Goal: Information Seeking & Learning: Learn about a topic

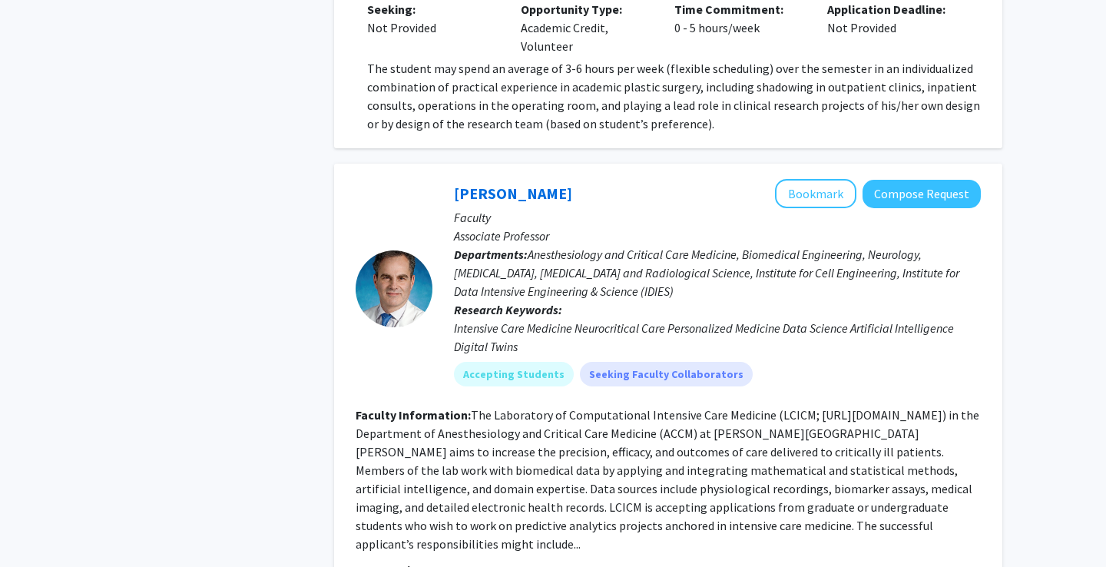
scroll to position [1607, 0]
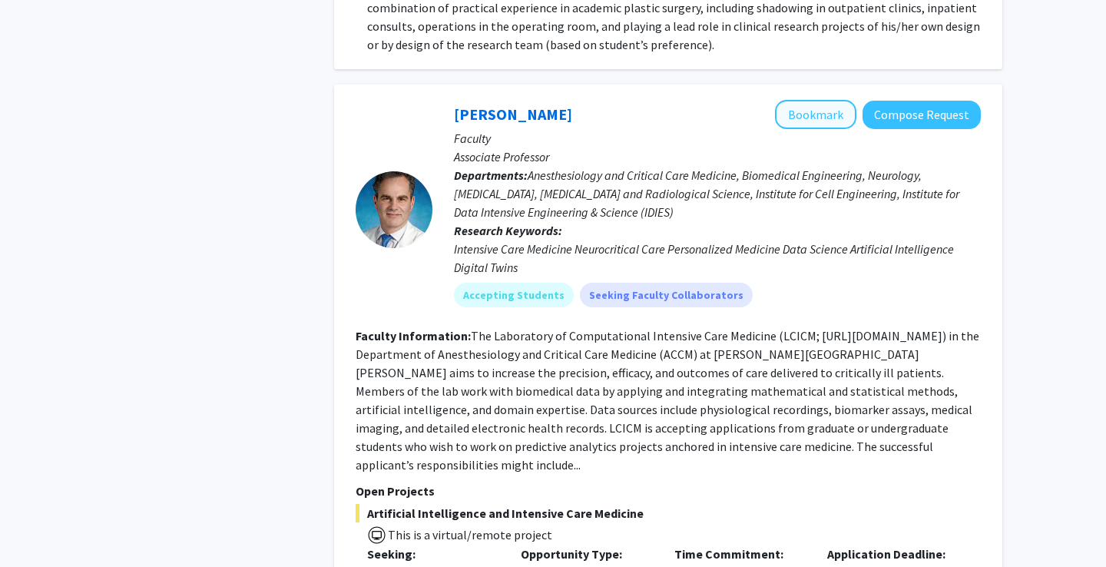
click at [839, 100] on button "Bookmark" at bounding box center [815, 114] width 81 height 29
click at [835, 100] on button "Bookmark" at bounding box center [815, 114] width 81 height 29
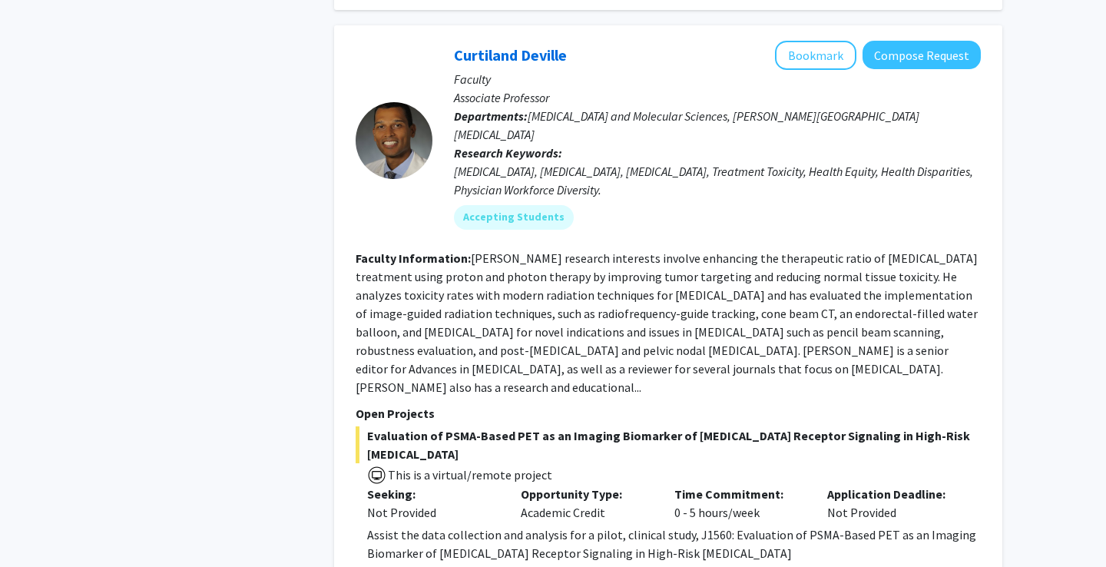
scroll to position [2336, 0]
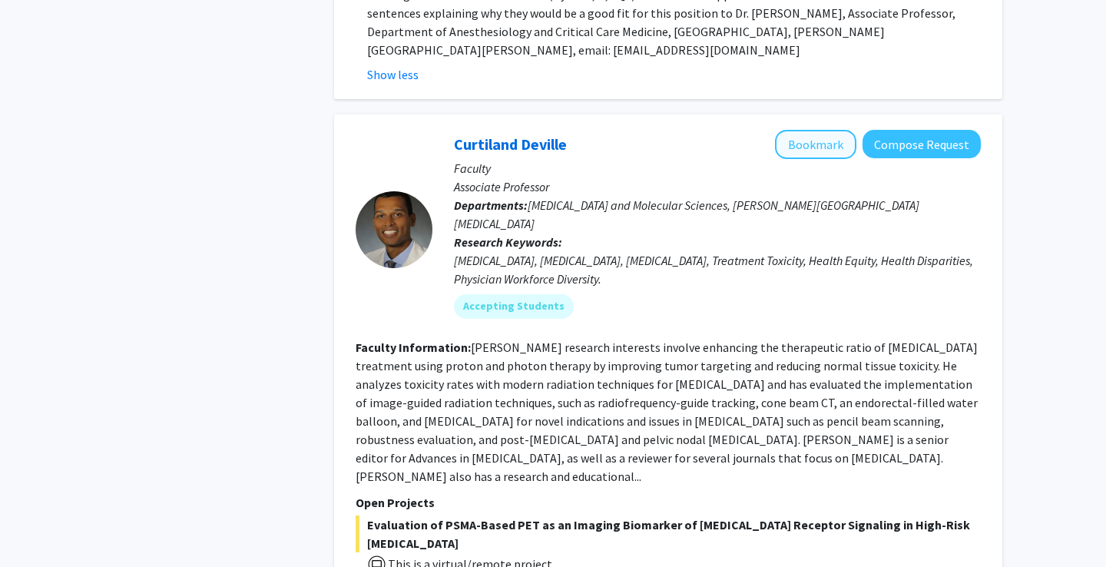
click at [844, 130] on button "Bookmark" at bounding box center [815, 144] width 81 height 29
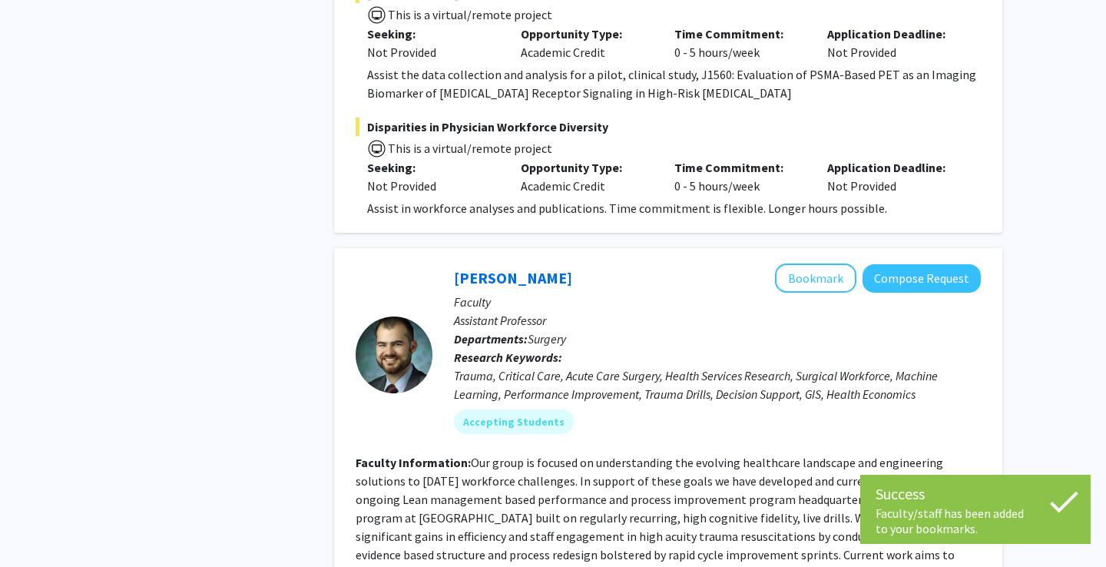
scroll to position [2904, 0]
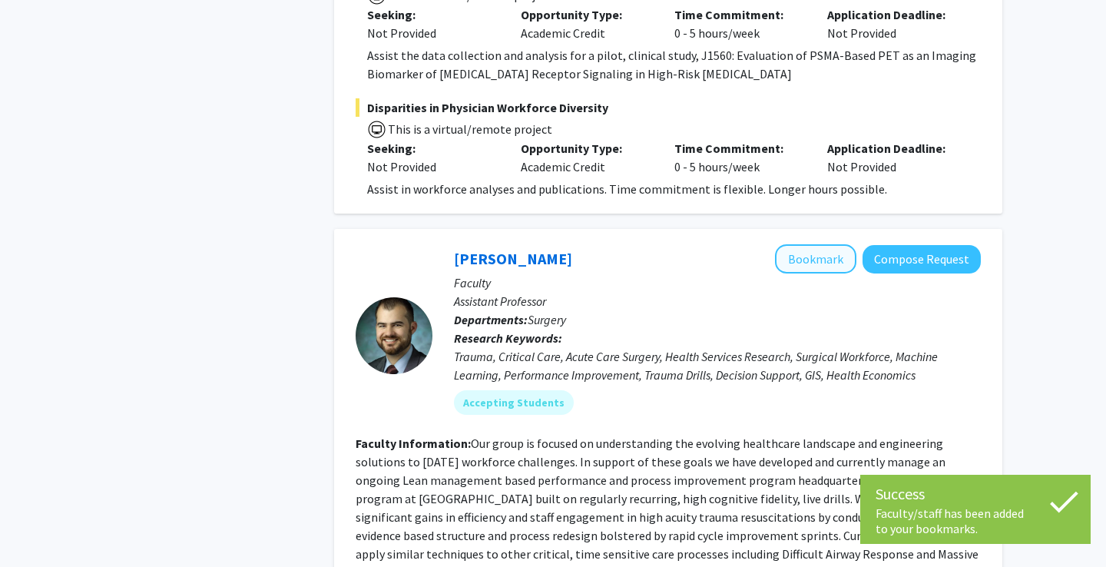
click at [814, 244] on button "Bookmark" at bounding box center [815, 258] width 81 height 29
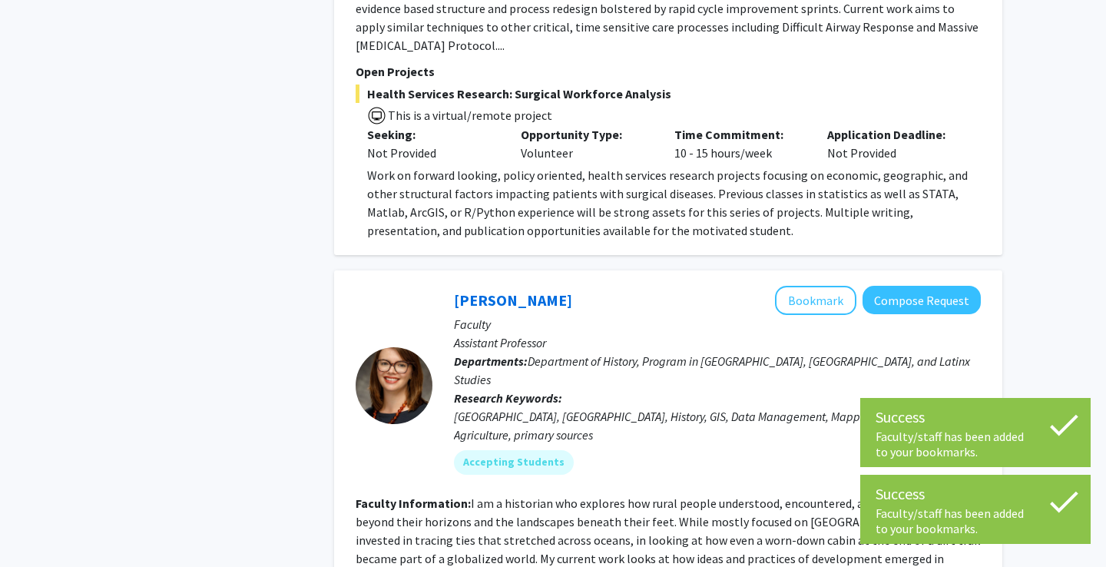
scroll to position [3433, 0]
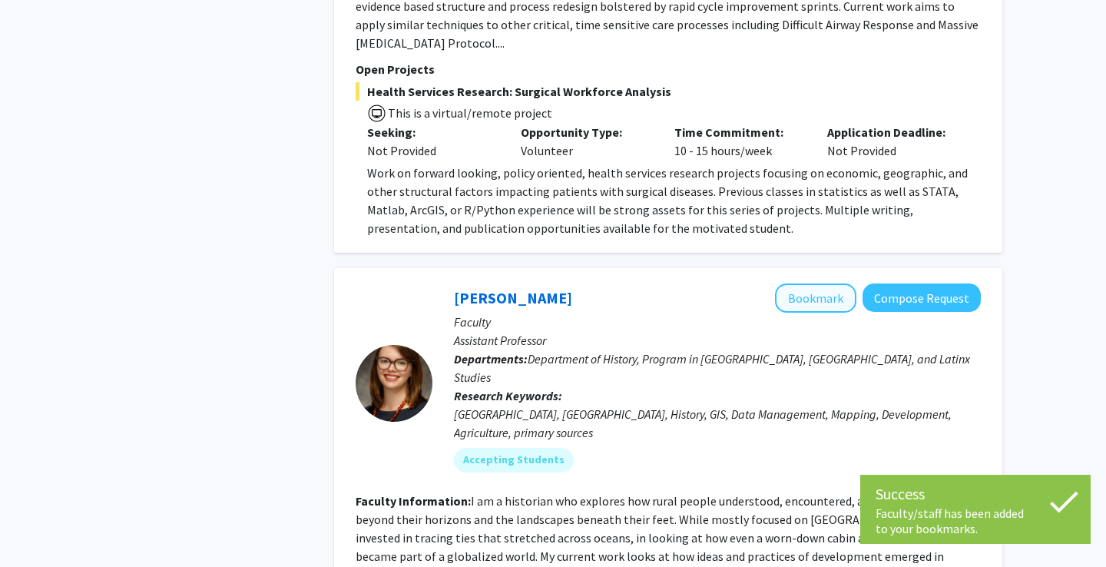
click at [819, 283] on button "Bookmark" at bounding box center [815, 297] width 81 height 29
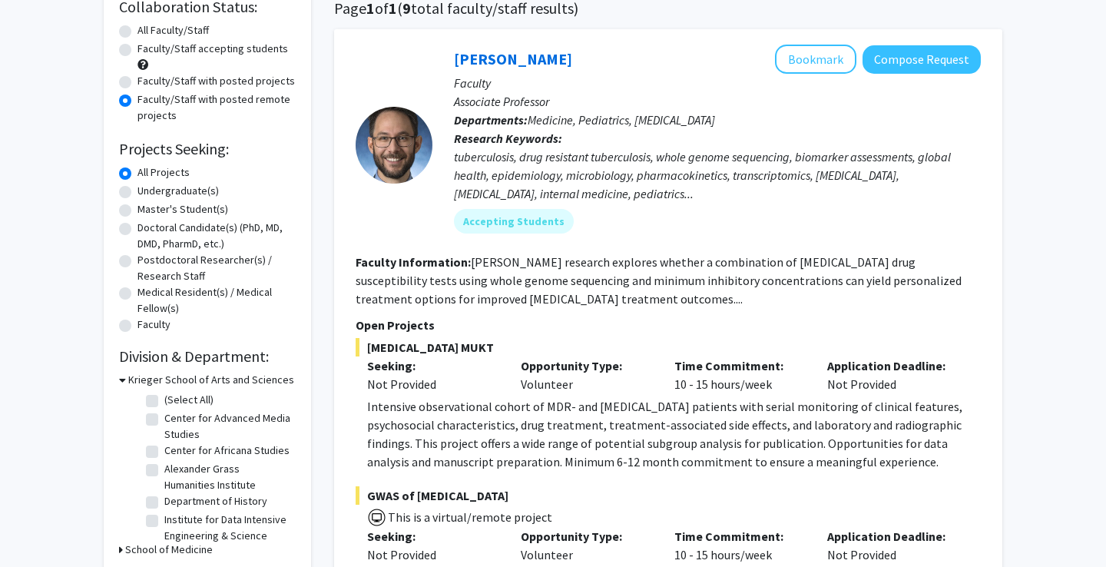
scroll to position [8, 0]
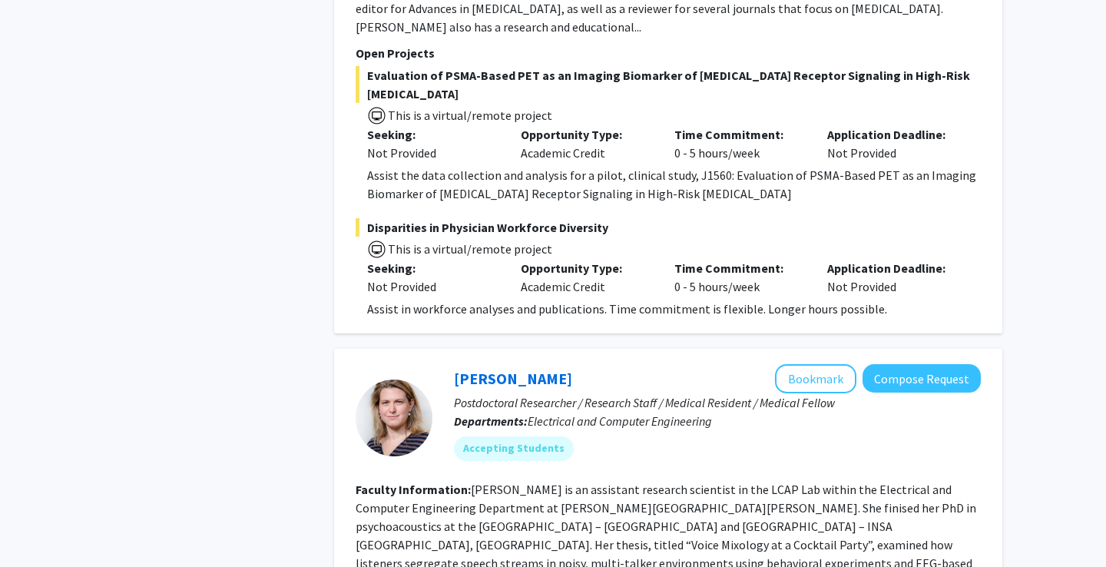
scroll to position [3448, 0]
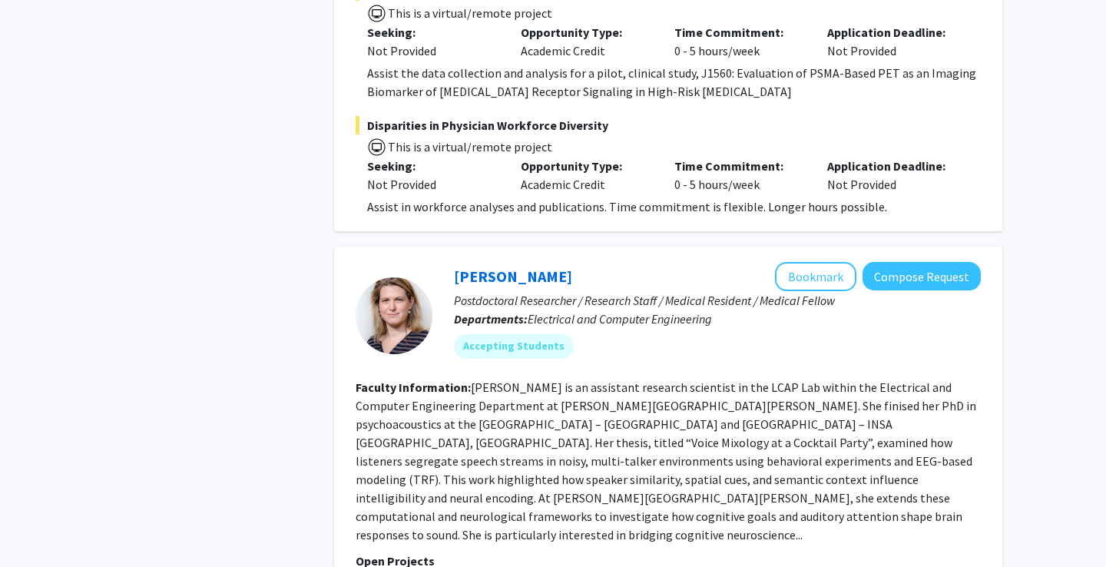
scroll to position [3141, 0]
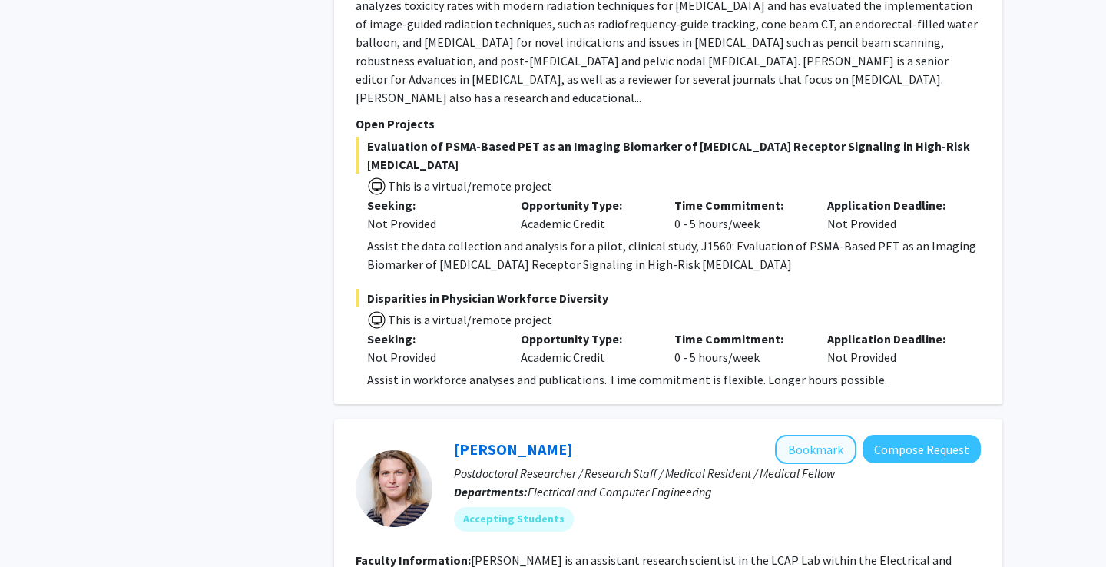
click at [832, 435] on button "Bookmark" at bounding box center [815, 449] width 81 height 29
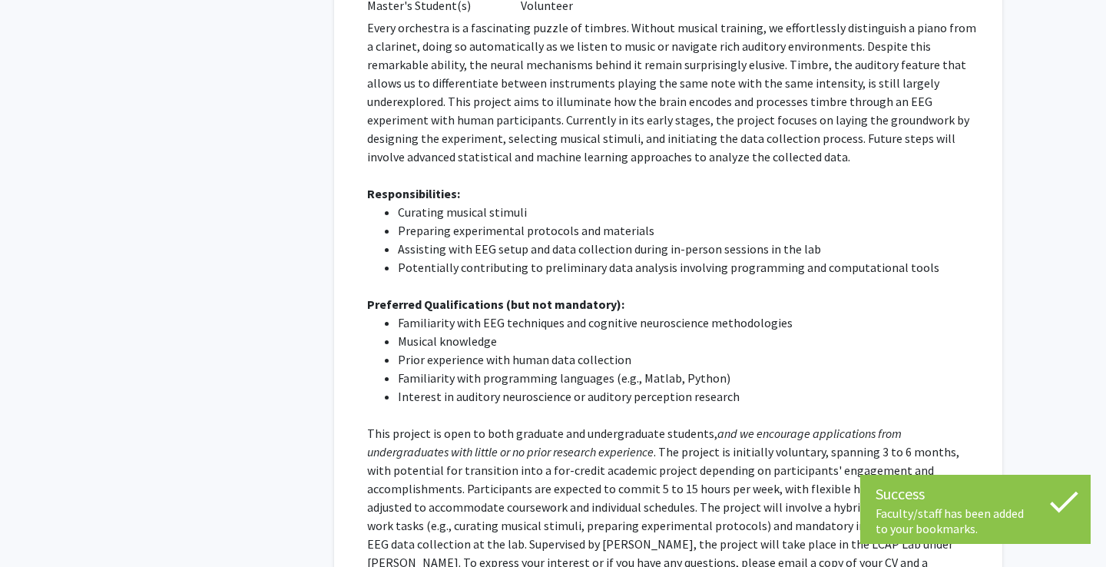
scroll to position [4200, 0]
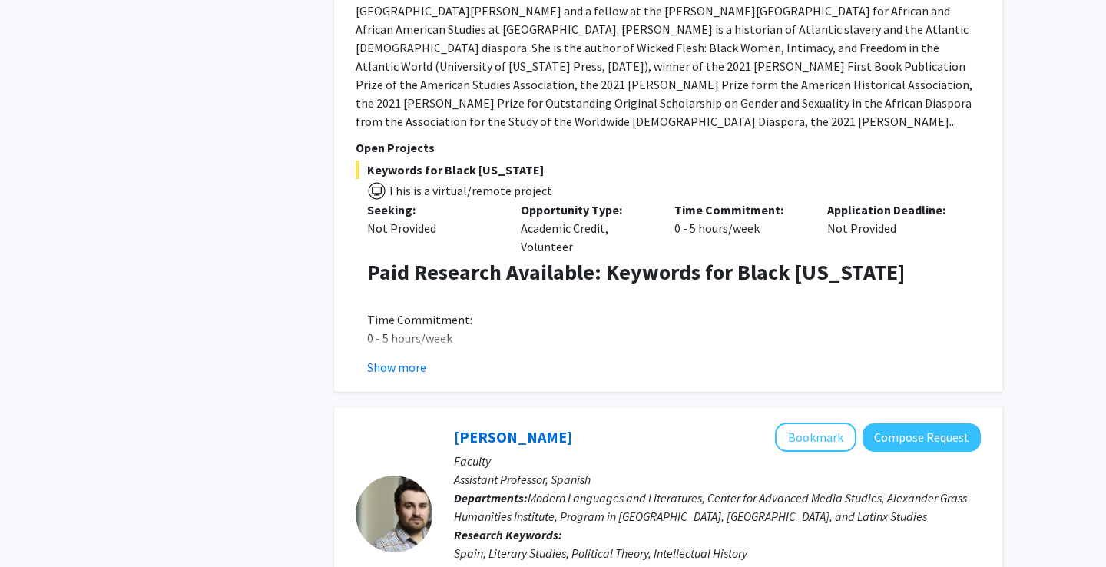
scroll to position [6633, 0]
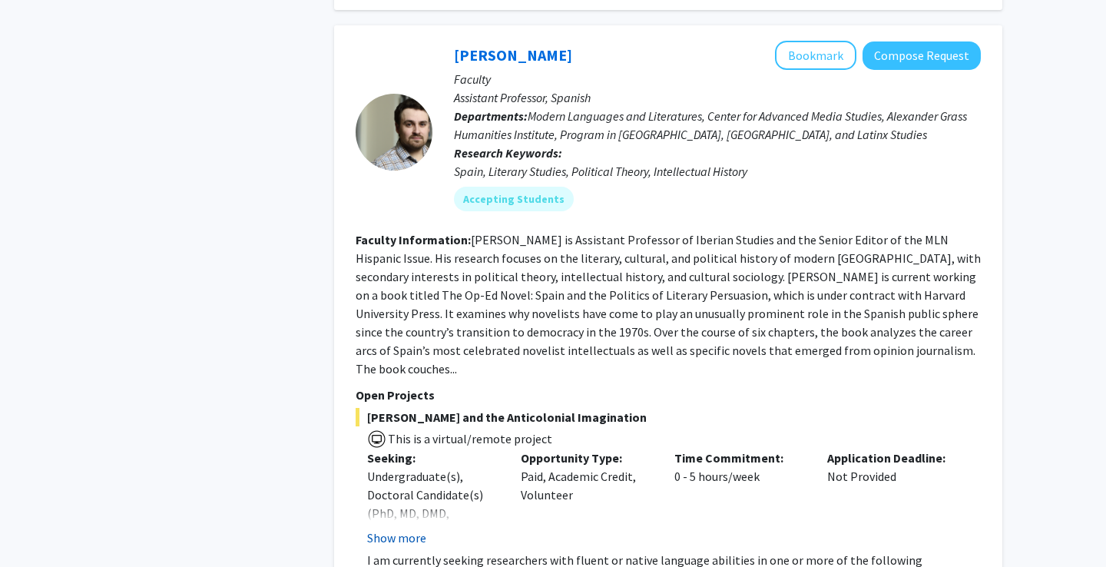
click at [416, 528] on button "Show more" at bounding box center [396, 537] width 59 height 18
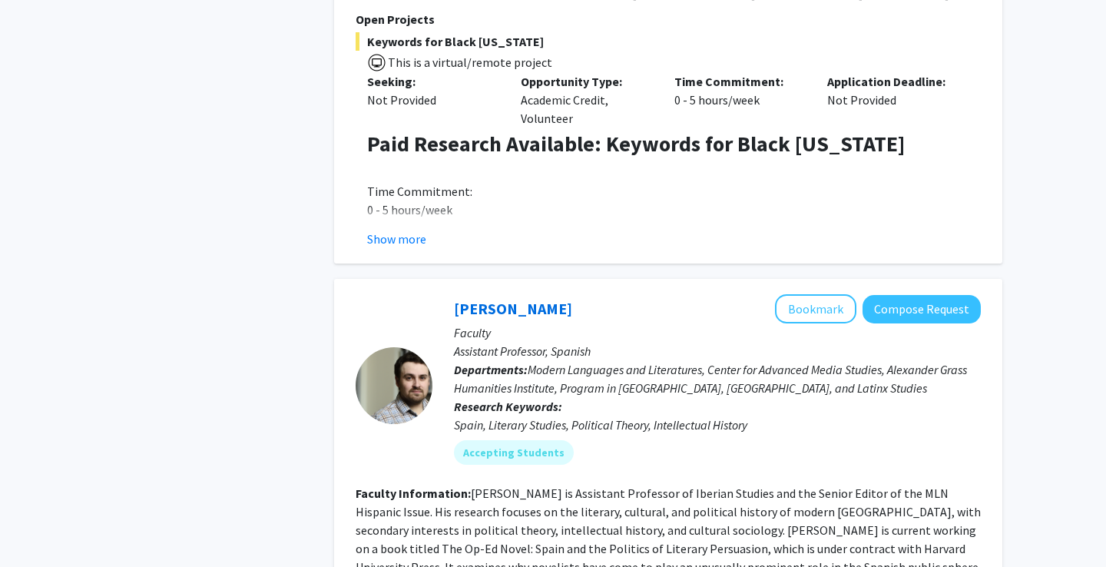
scroll to position [6372, 0]
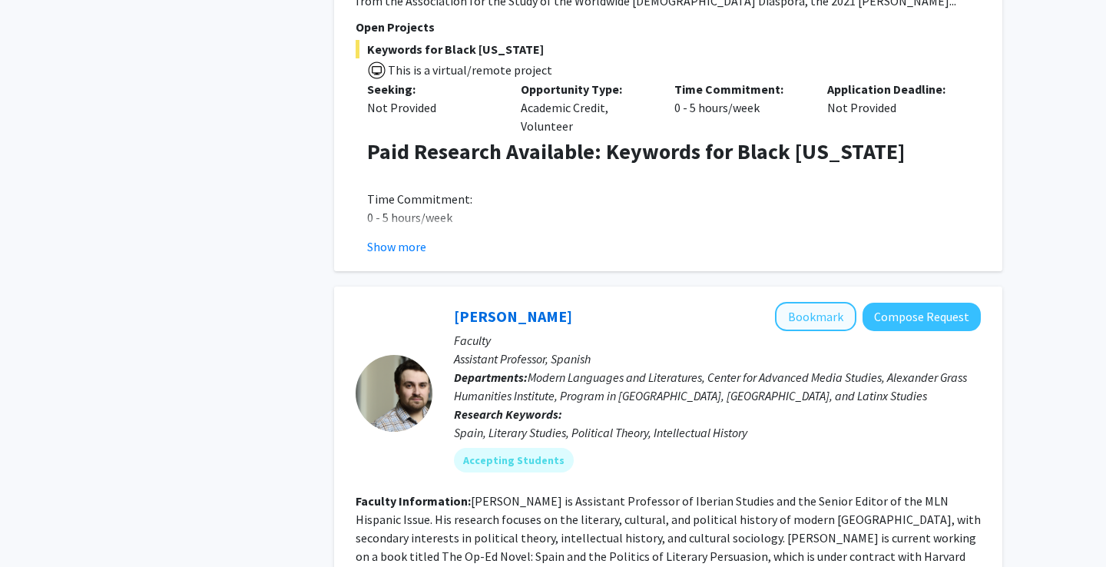
click at [832, 302] on button "Bookmark" at bounding box center [815, 316] width 81 height 29
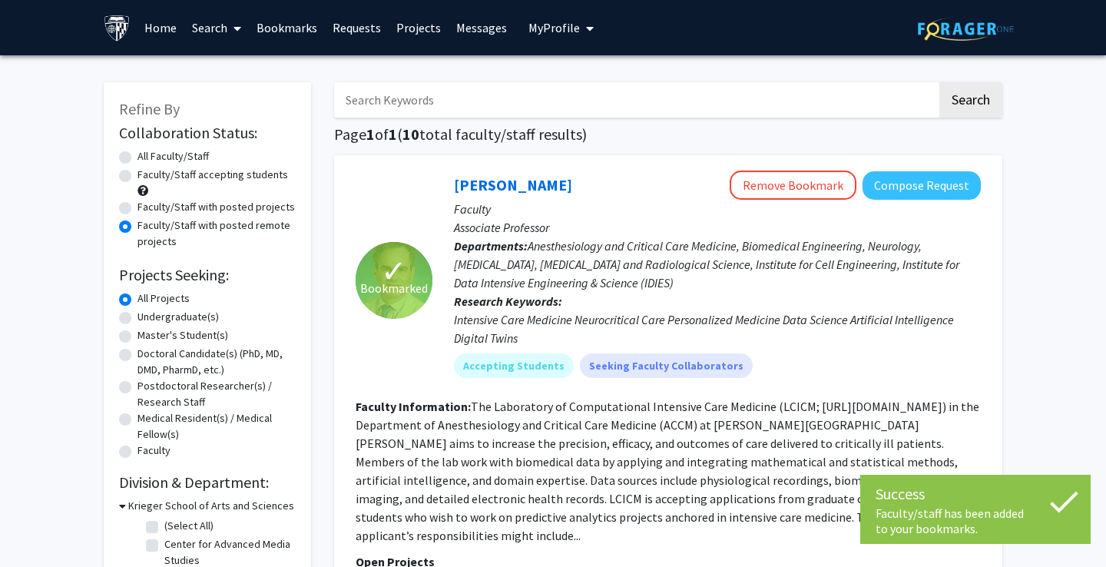
scroll to position [0, 0]
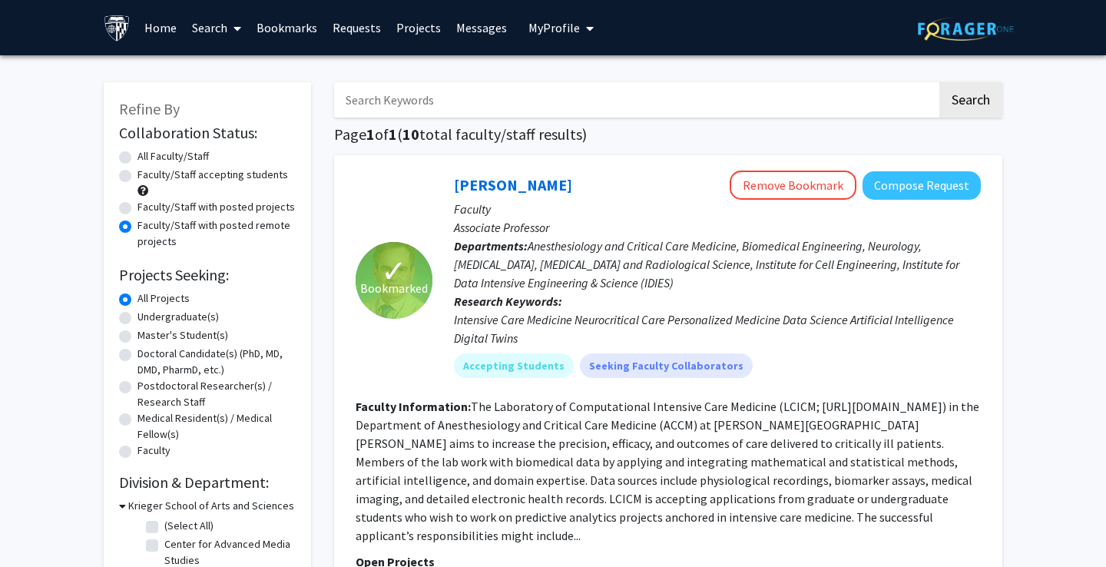
click at [250, 182] on label "Faculty/Staff accepting students" at bounding box center [212, 175] width 151 height 16
click at [147, 177] on input "Faculty/Staff accepting students" at bounding box center [142, 172] width 10 height 10
radio input "true"
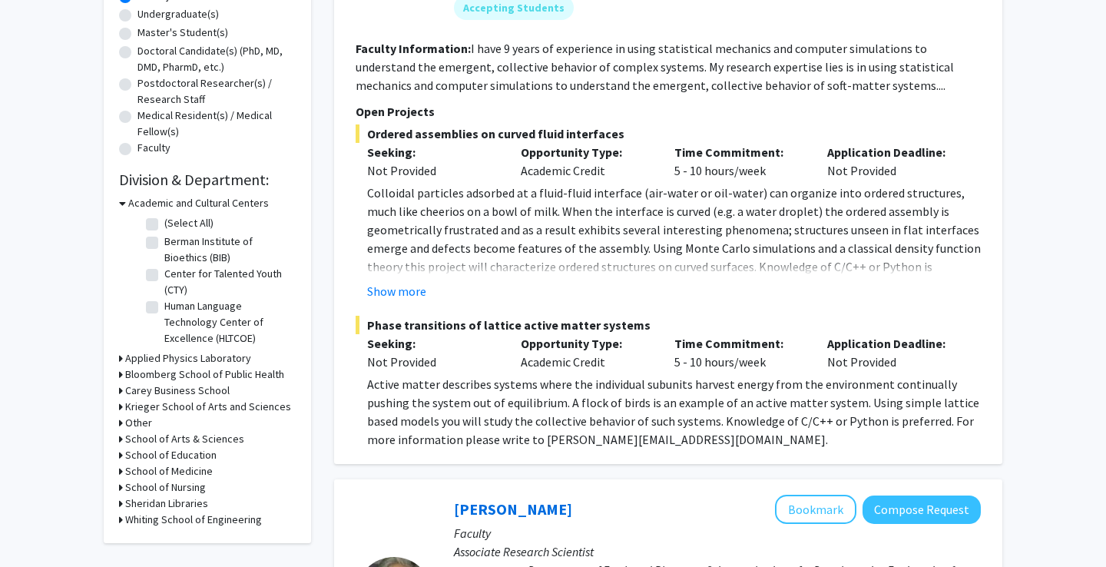
scroll to position [360, 0]
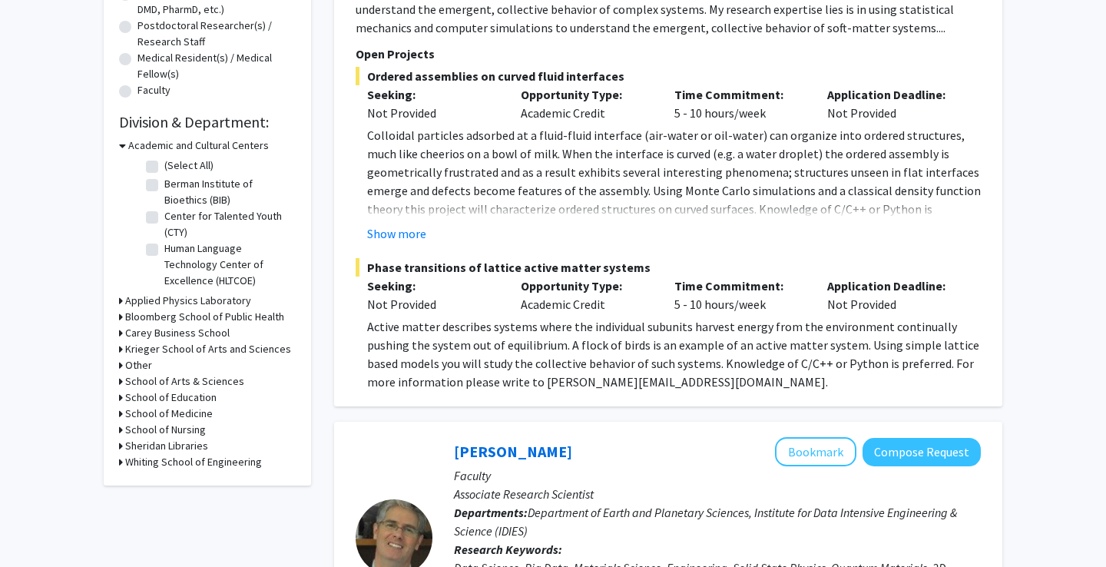
click at [197, 416] on h3 "School of Medicine" at bounding box center [169, 413] width 88 height 16
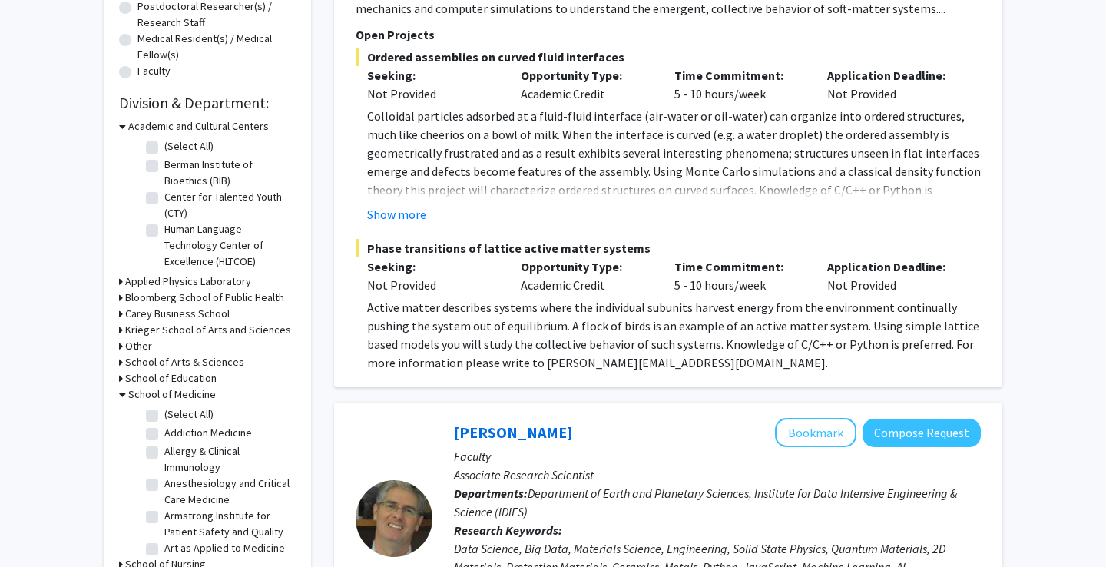
scroll to position [391, 0]
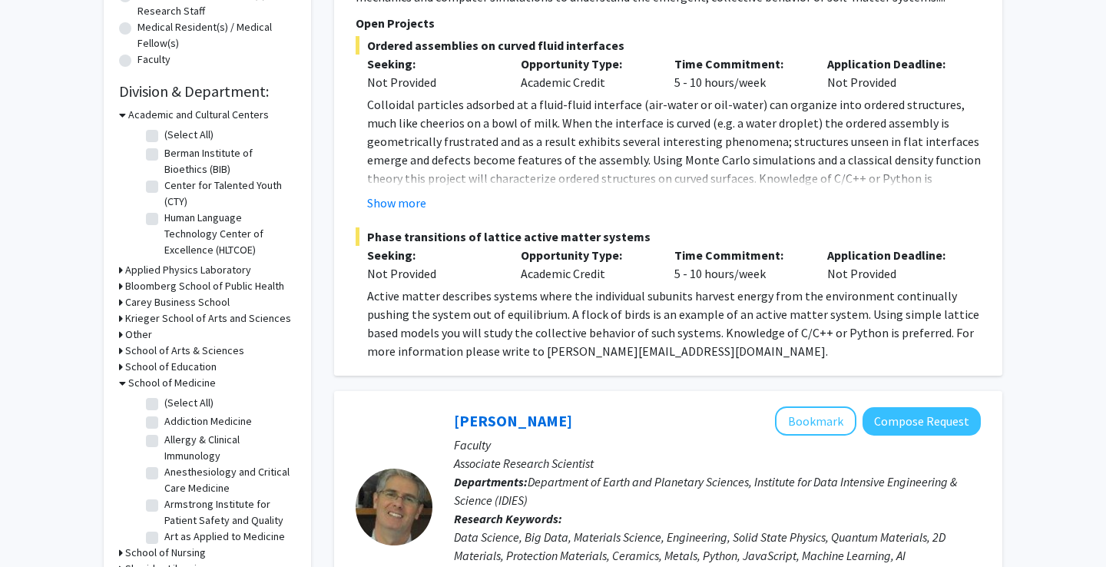
click at [164, 407] on label "(Select All)" at bounding box center [188, 403] width 49 height 16
click at [164, 405] on input "(Select All)" at bounding box center [169, 400] width 10 height 10
checkbox input "true"
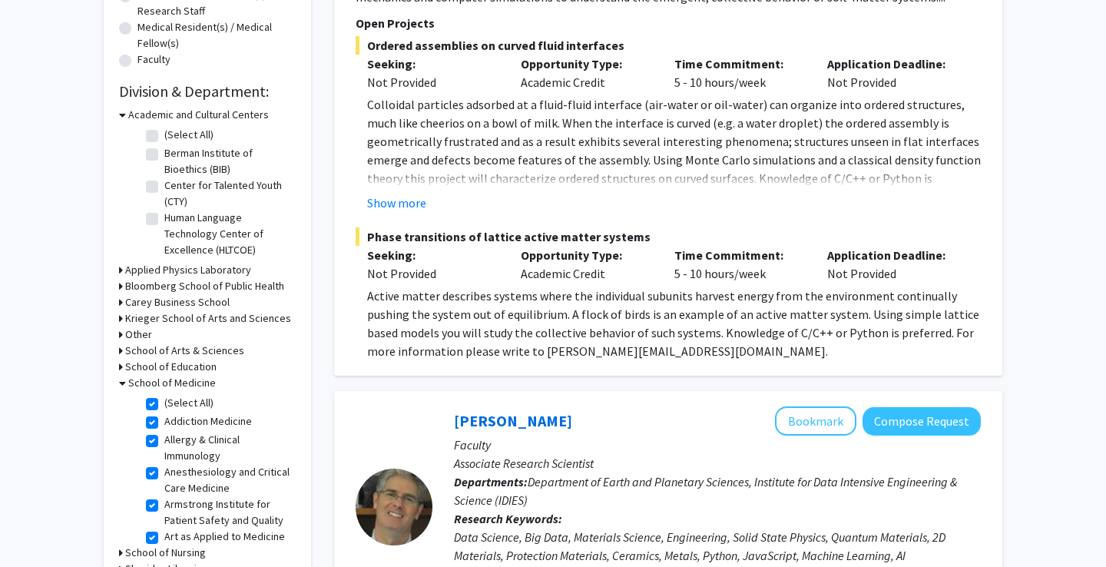
checkbox input "true"
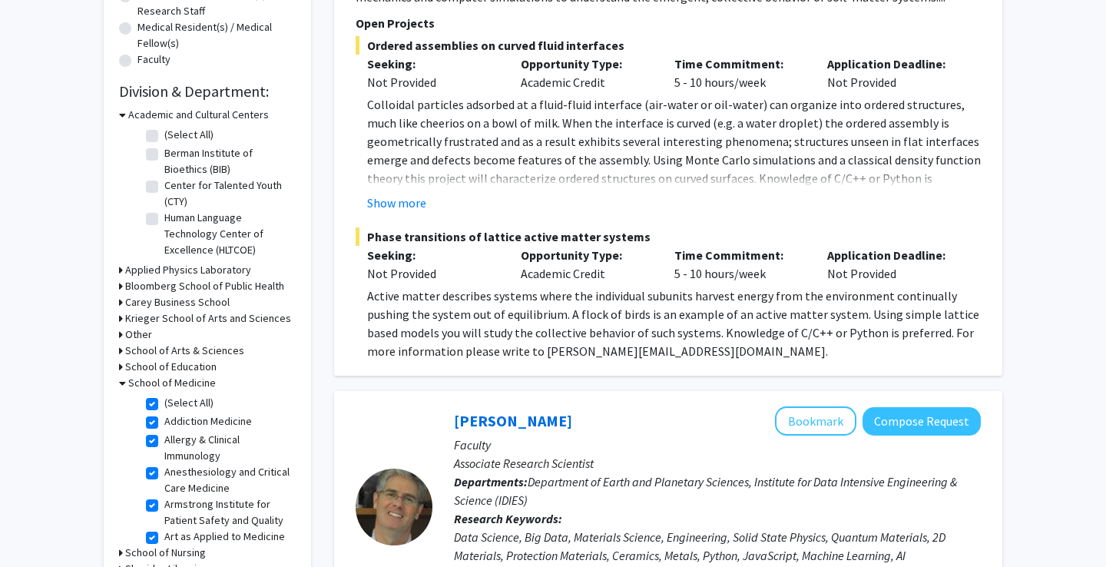
checkbox input "true"
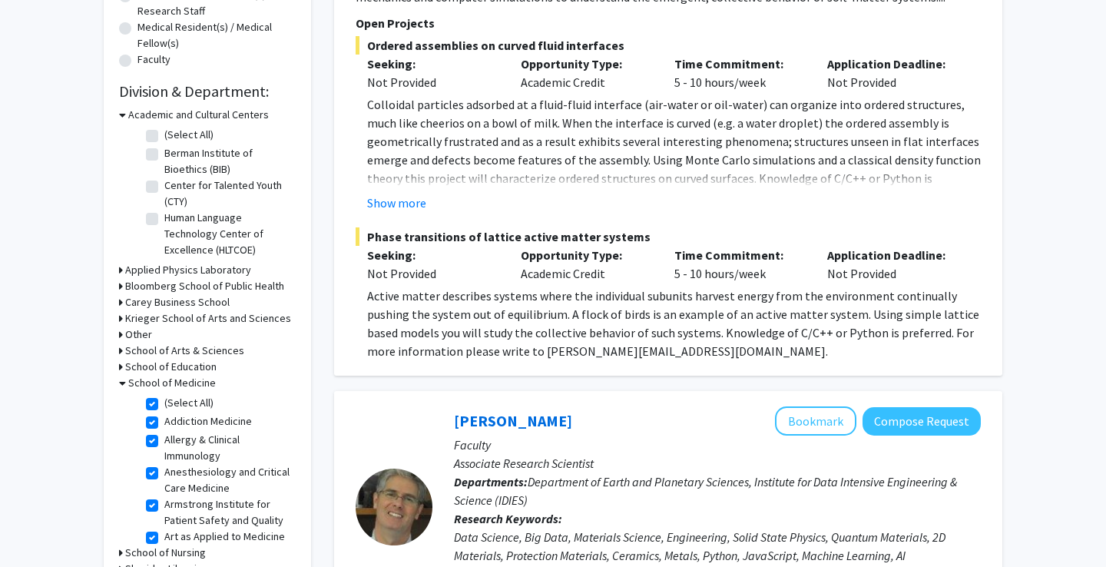
checkbox input "true"
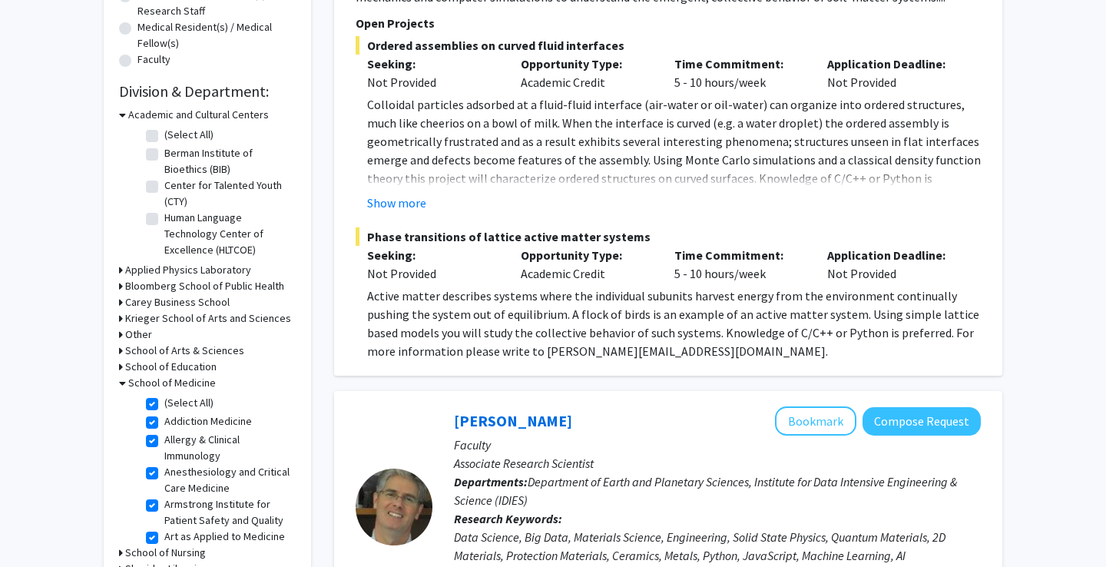
checkbox input "true"
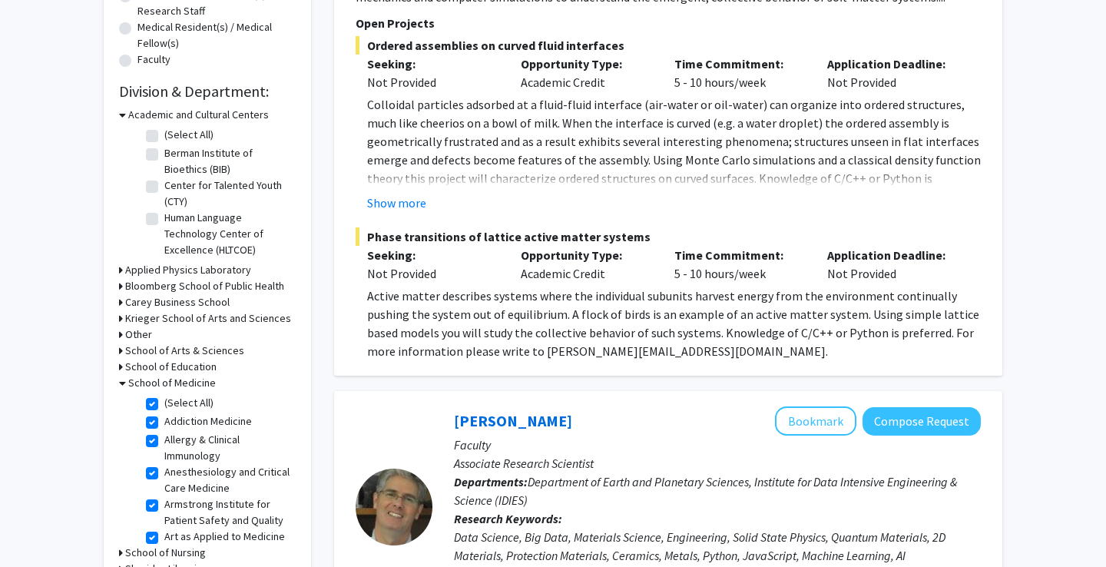
checkbox input "true"
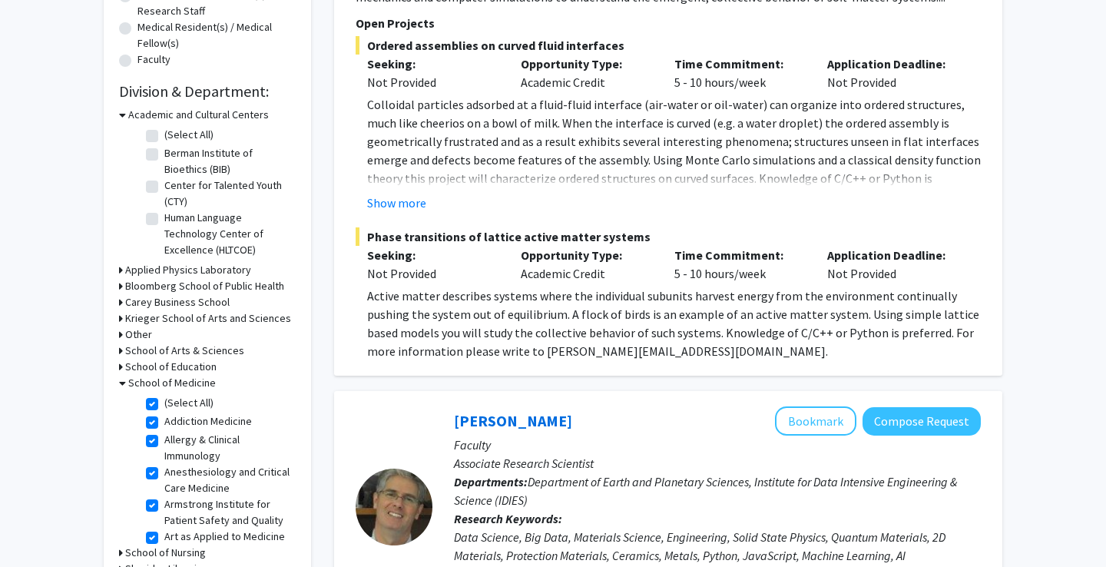
checkbox input "true"
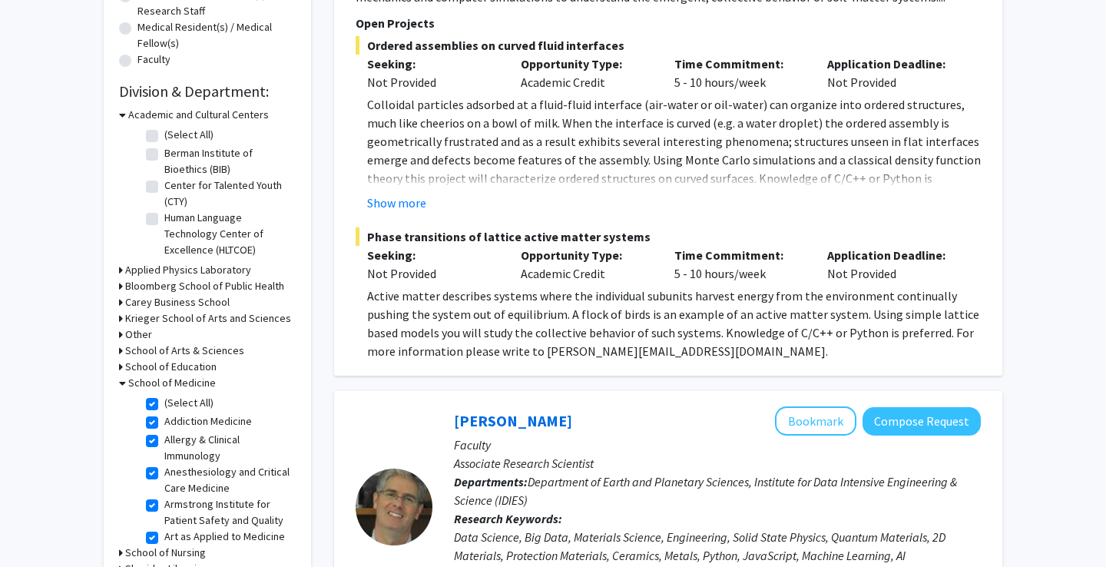
checkbox input "true"
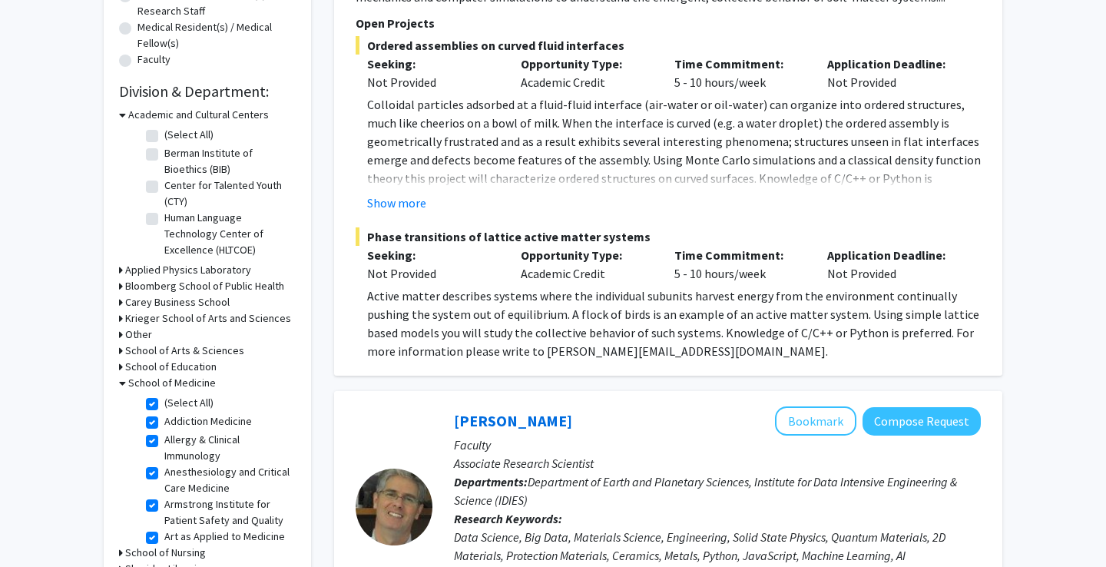
checkbox input "true"
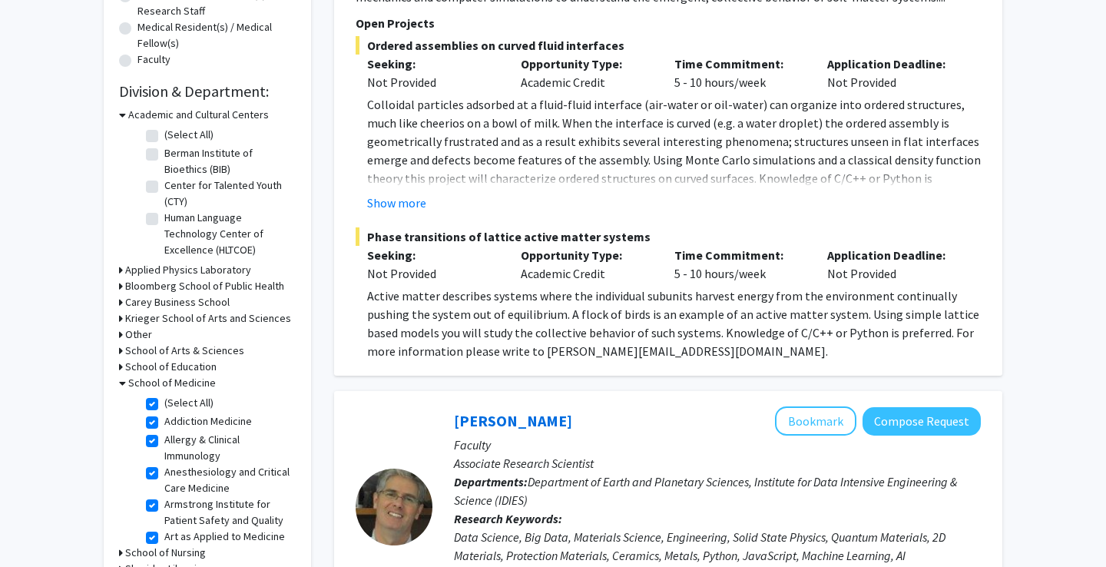
checkbox input "true"
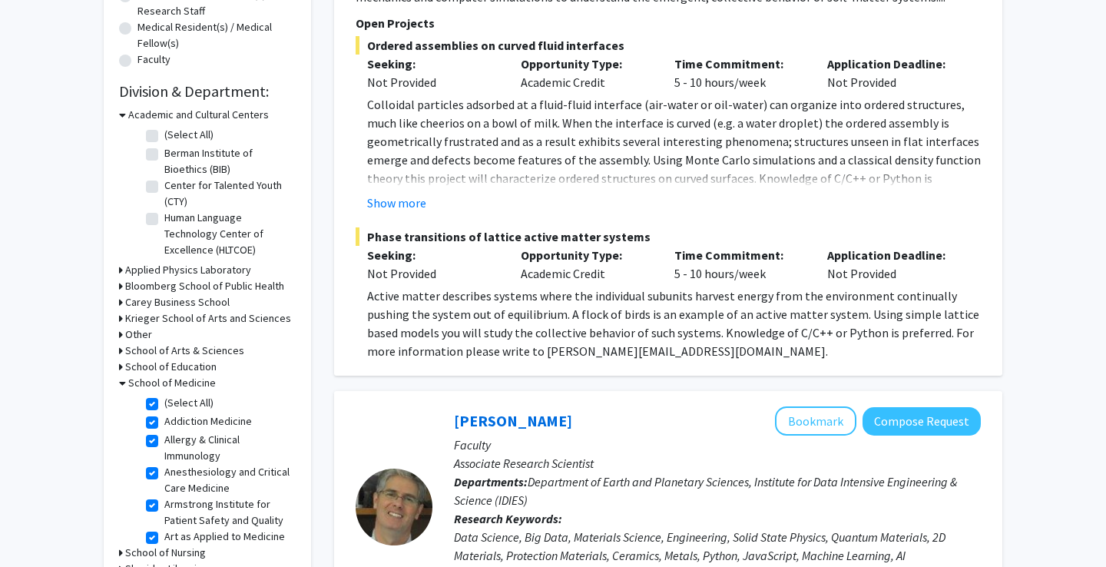
checkbox input "true"
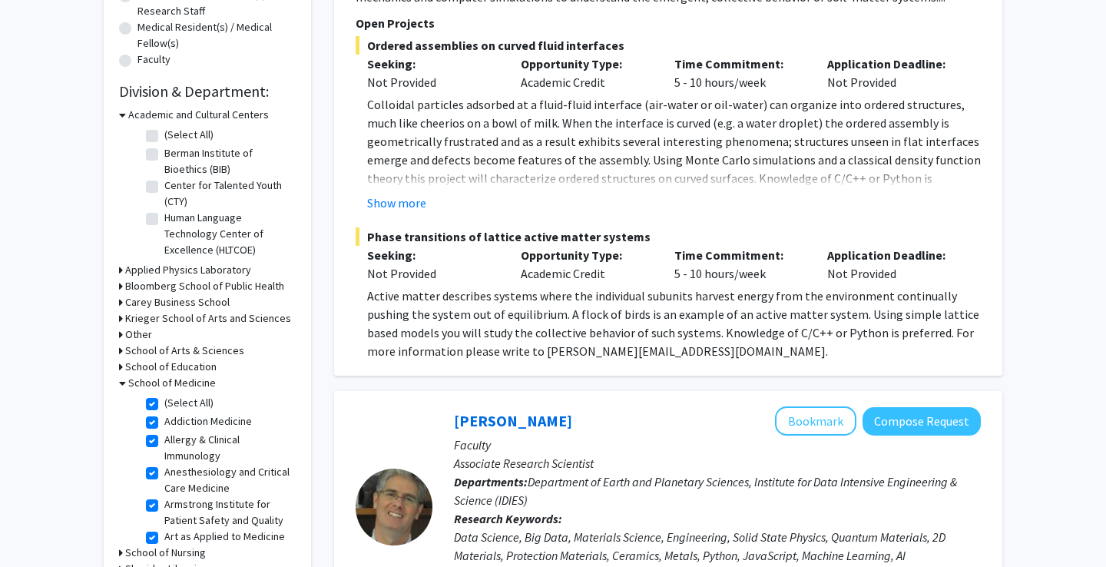
checkbox input "true"
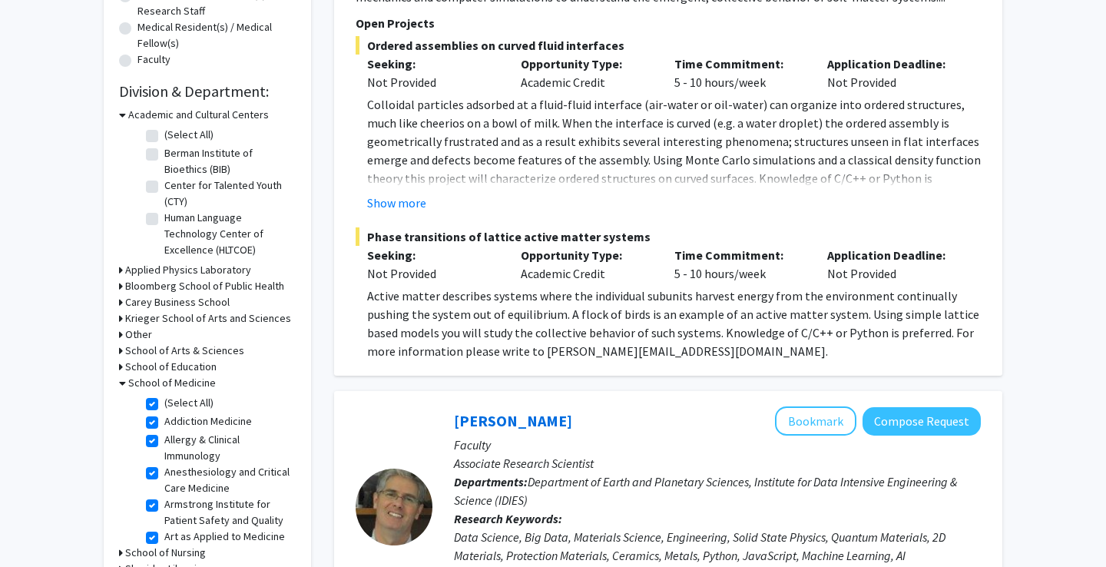
checkbox input "true"
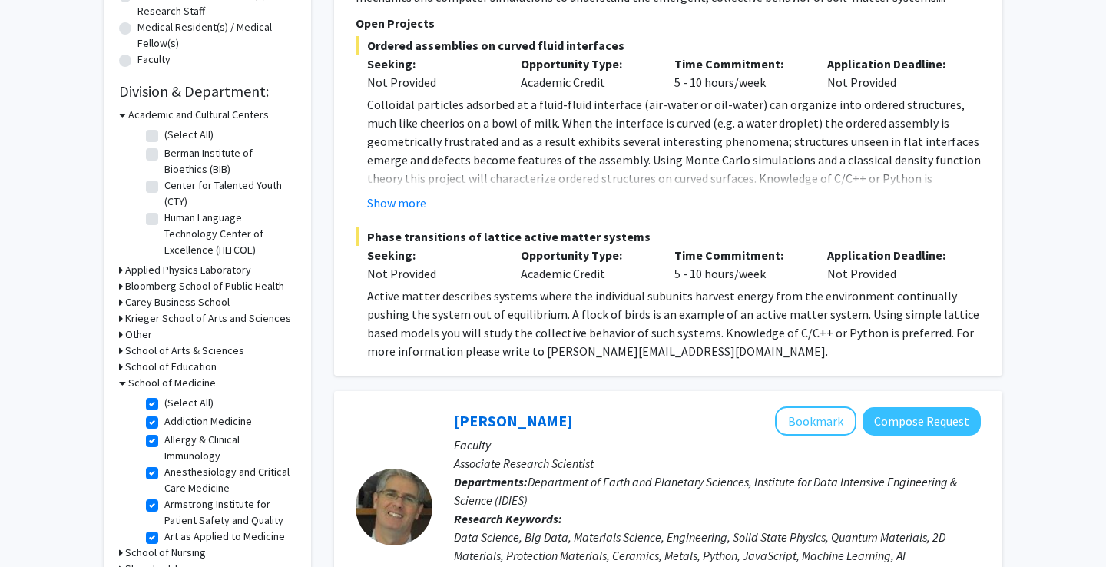
checkbox input "true"
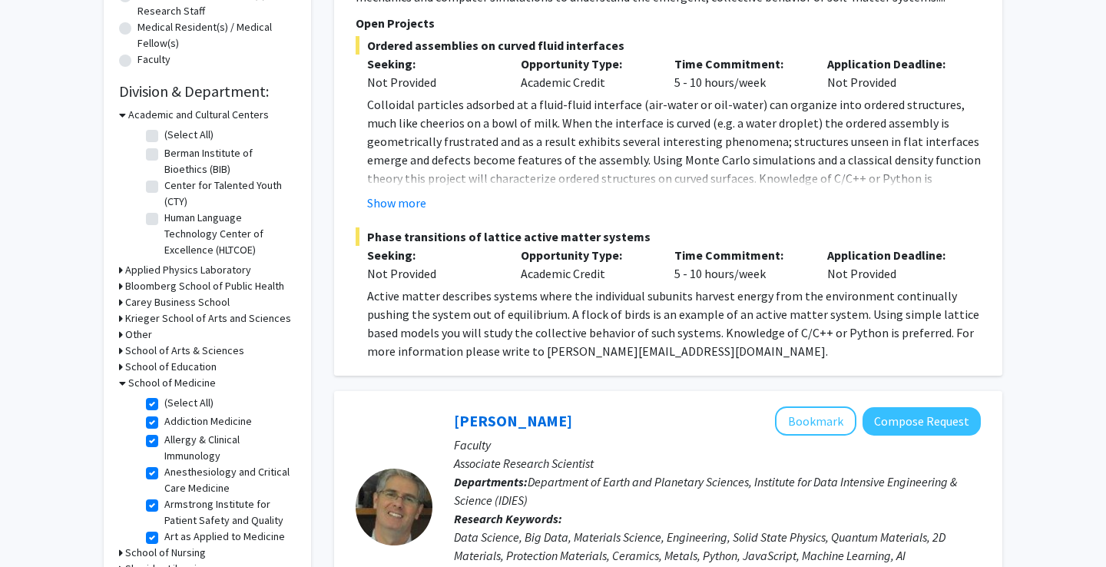
checkbox input "true"
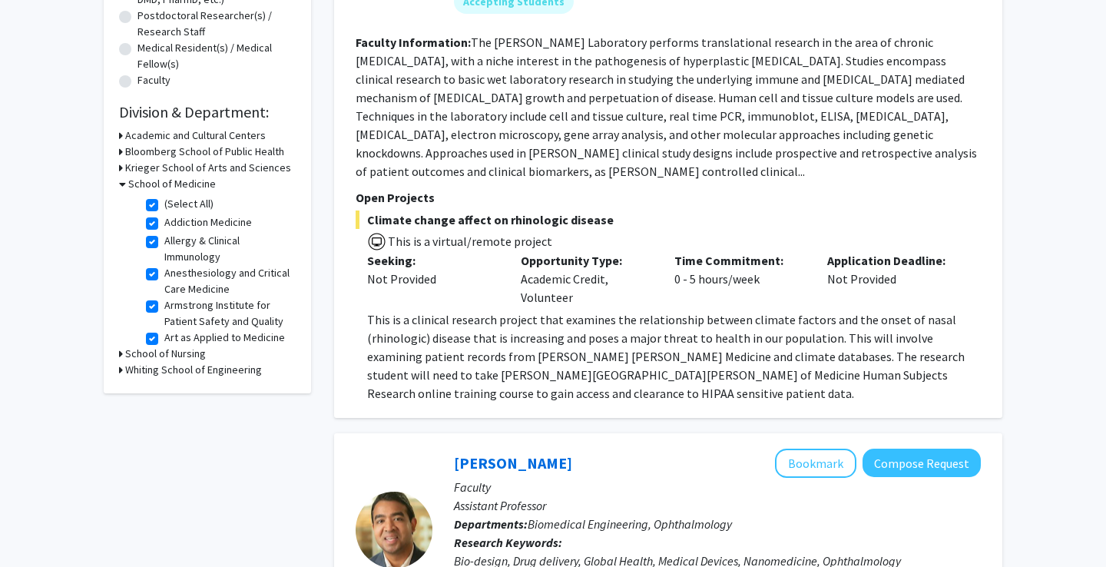
scroll to position [574, 0]
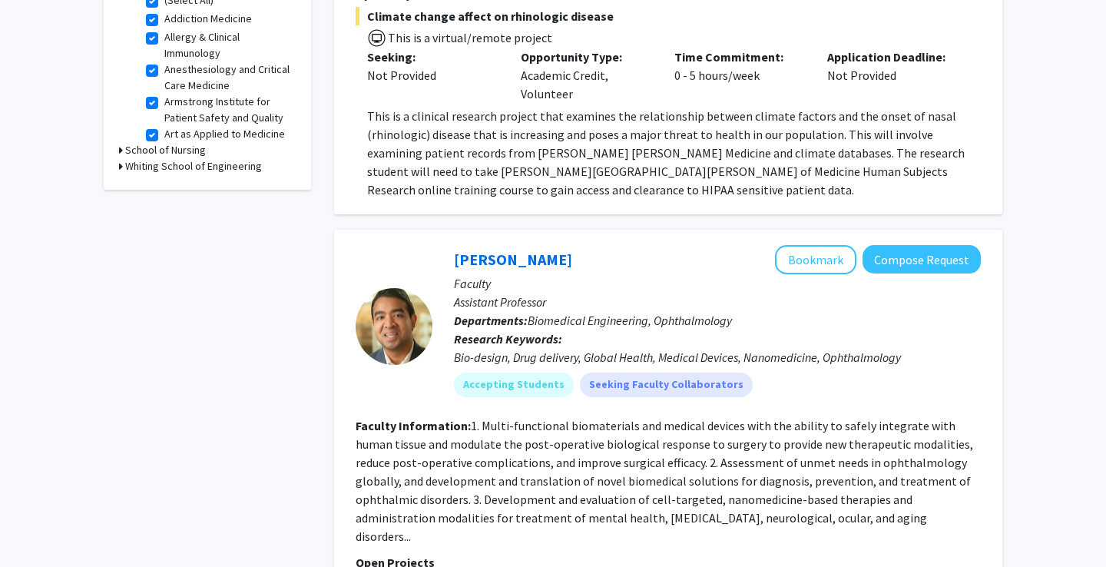
click at [222, 169] on h3 "Whiting School of Engineering" at bounding box center [193, 166] width 137 height 16
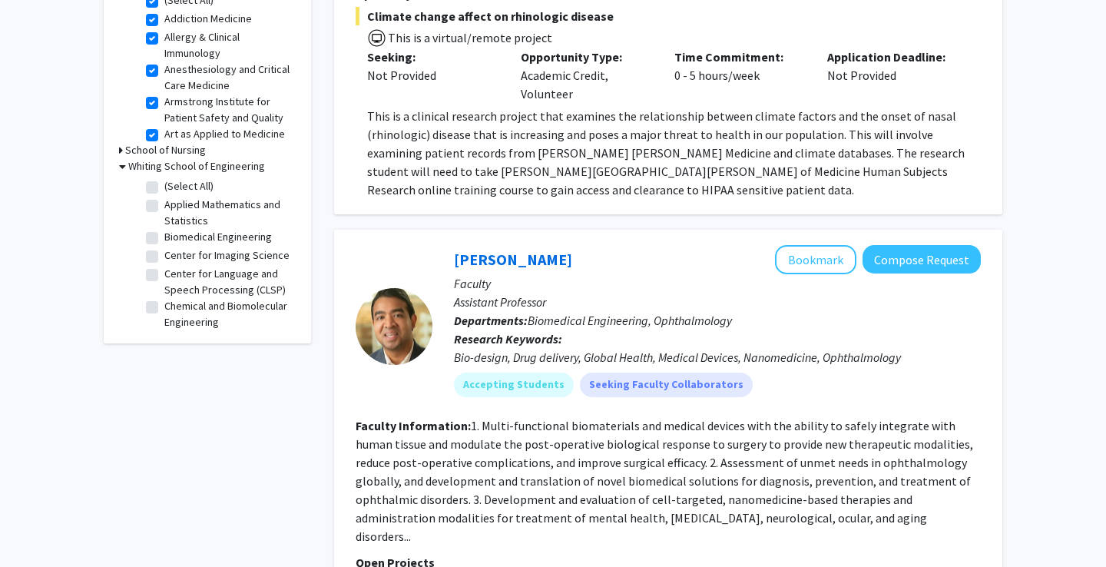
click at [164, 187] on label "(Select All)" at bounding box center [188, 186] width 49 height 16
click at [164, 187] on input "(Select All)" at bounding box center [169, 183] width 10 height 10
checkbox input "true"
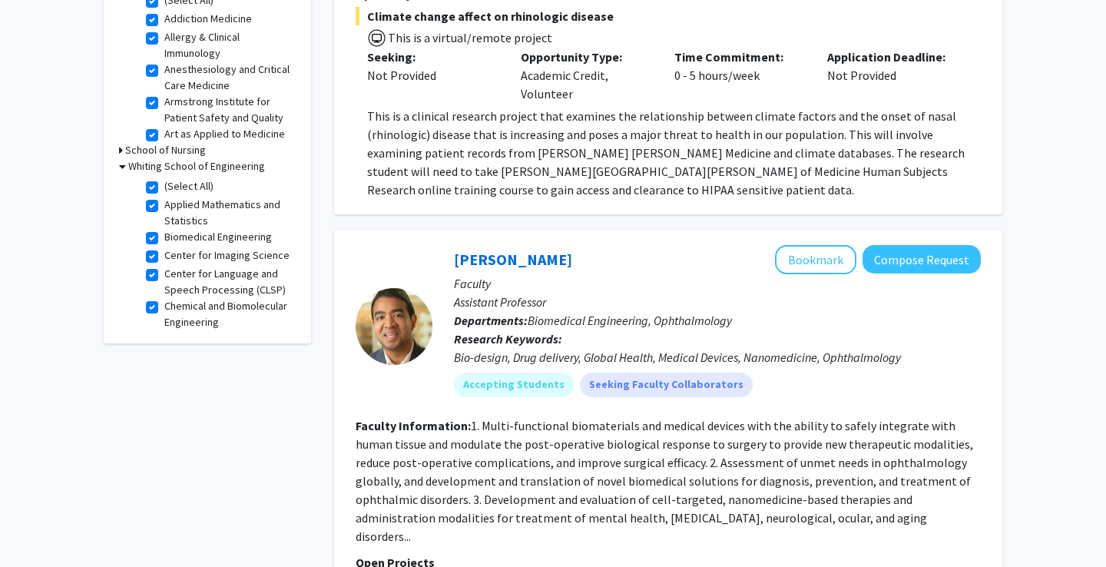
checkbox input "true"
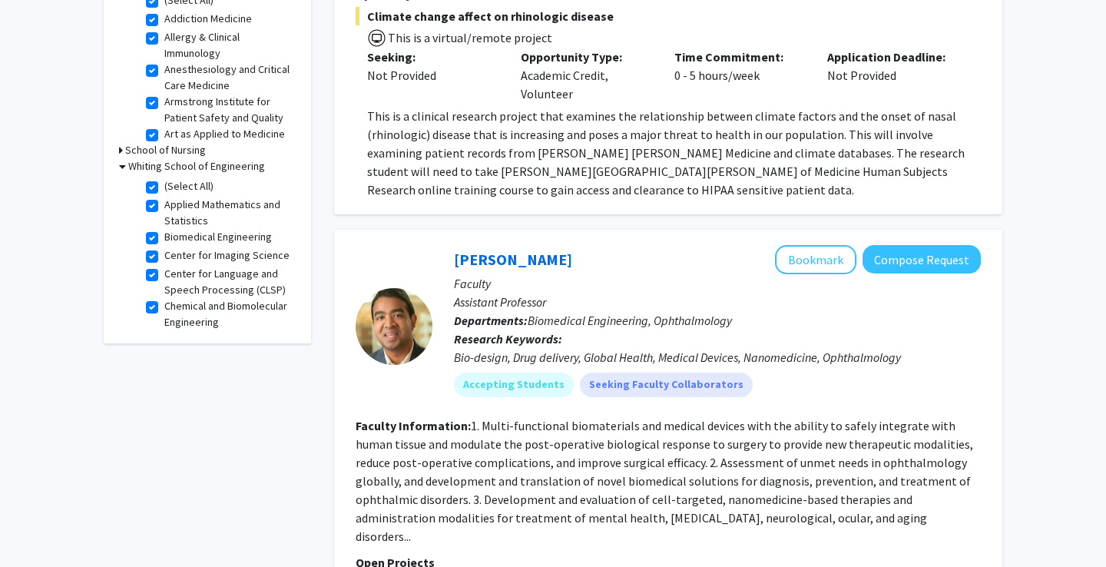
checkbox input "true"
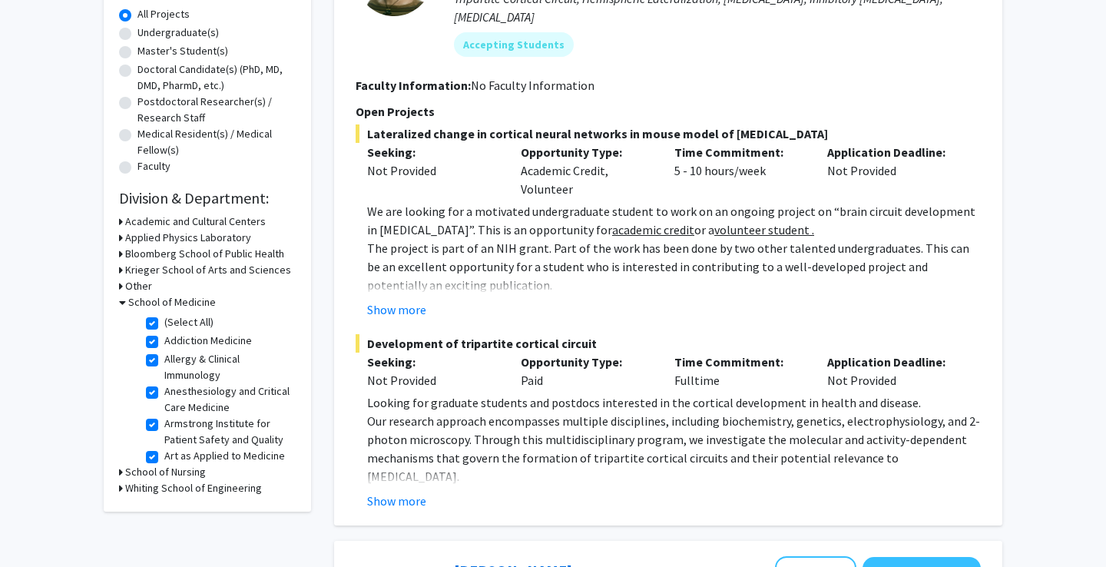
scroll to position [372, 0]
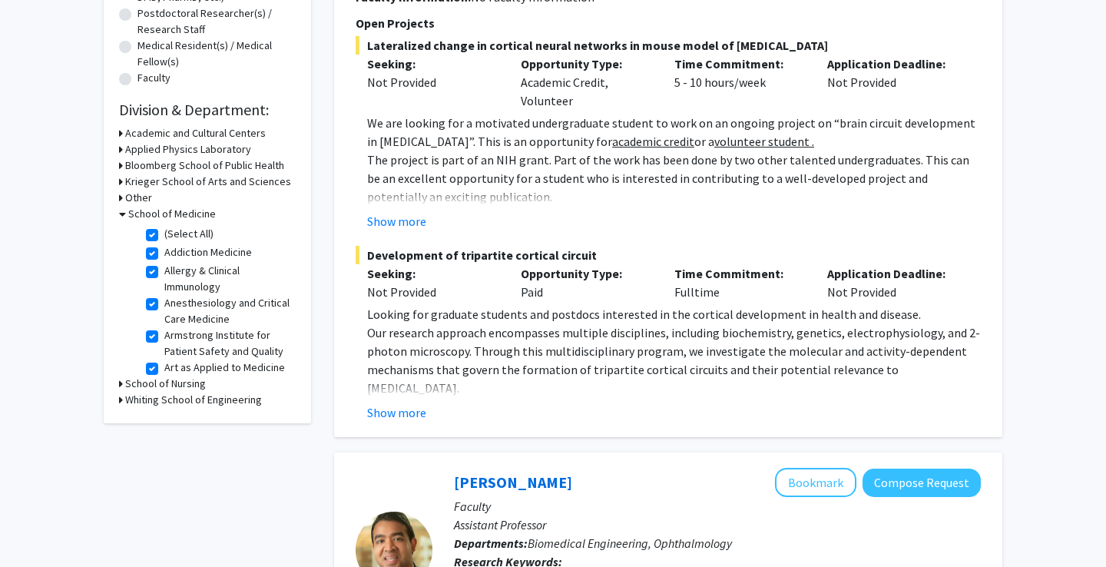
click at [238, 165] on h3 "Bloomberg School of Public Health" at bounding box center [204, 165] width 159 height 16
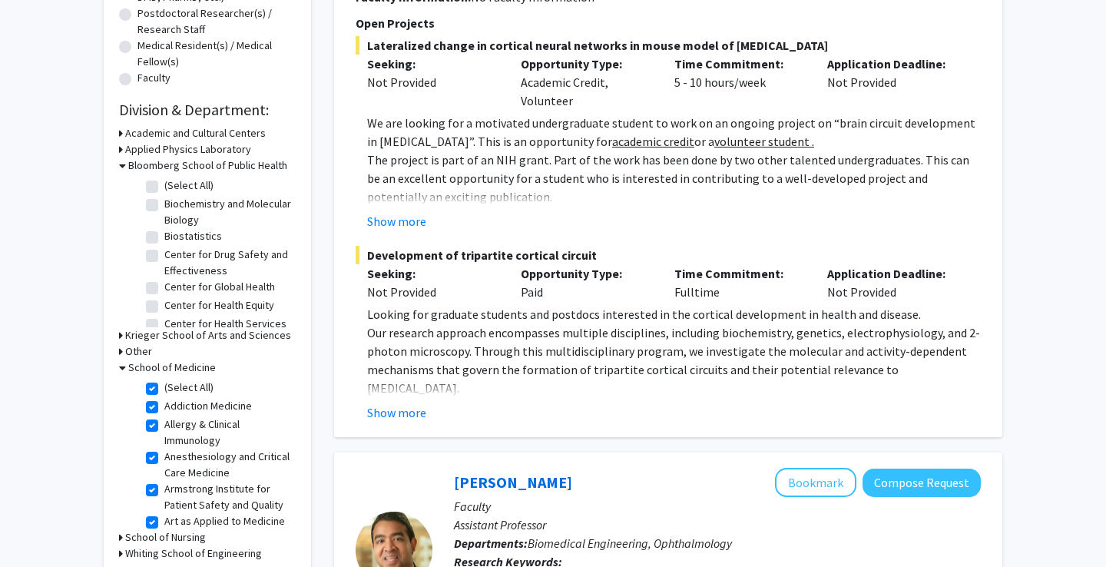
click at [233, 144] on h3 "Applied Physics Laboratory" at bounding box center [188, 149] width 126 height 16
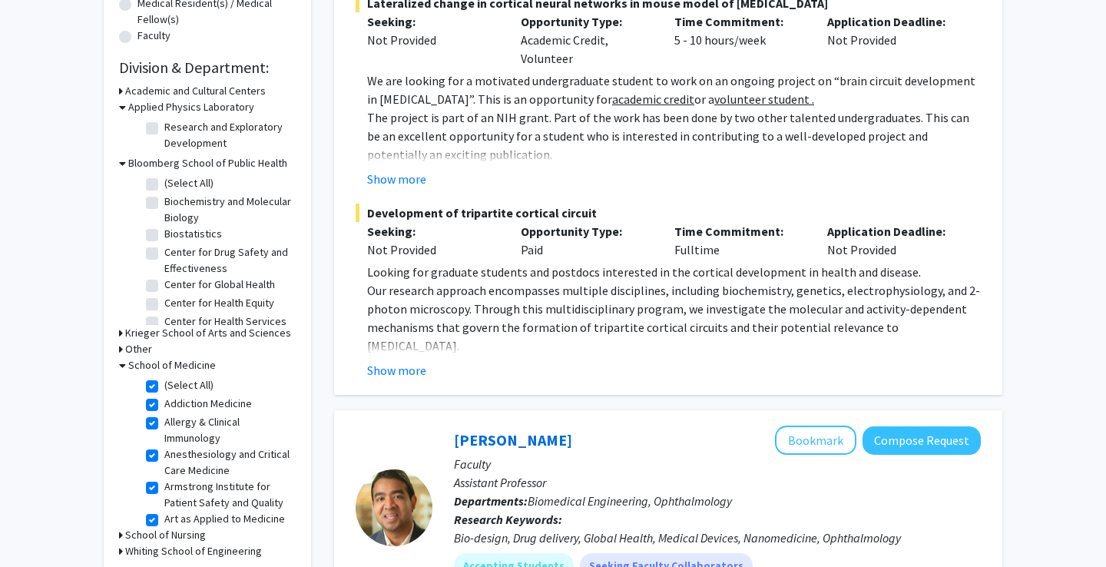
scroll to position [436, 0]
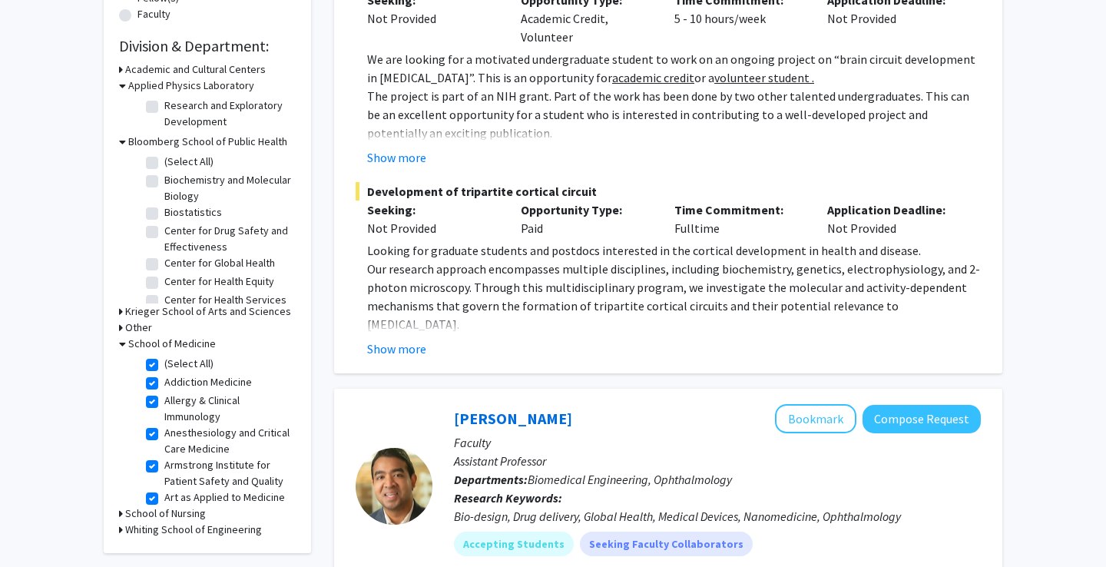
click at [164, 366] on label "(Select All)" at bounding box center [188, 364] width 49 height 16
click at [164, 366] on input "(Select All)" at bounding box center [169, 361] width 10 height 10
checkbox input "false"
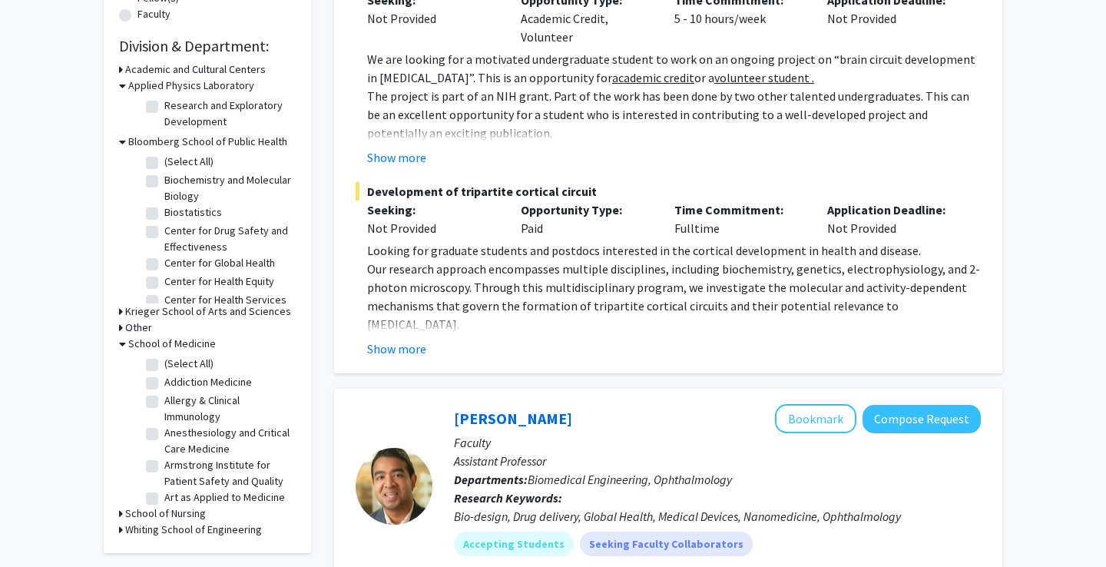
checkbox input "false"
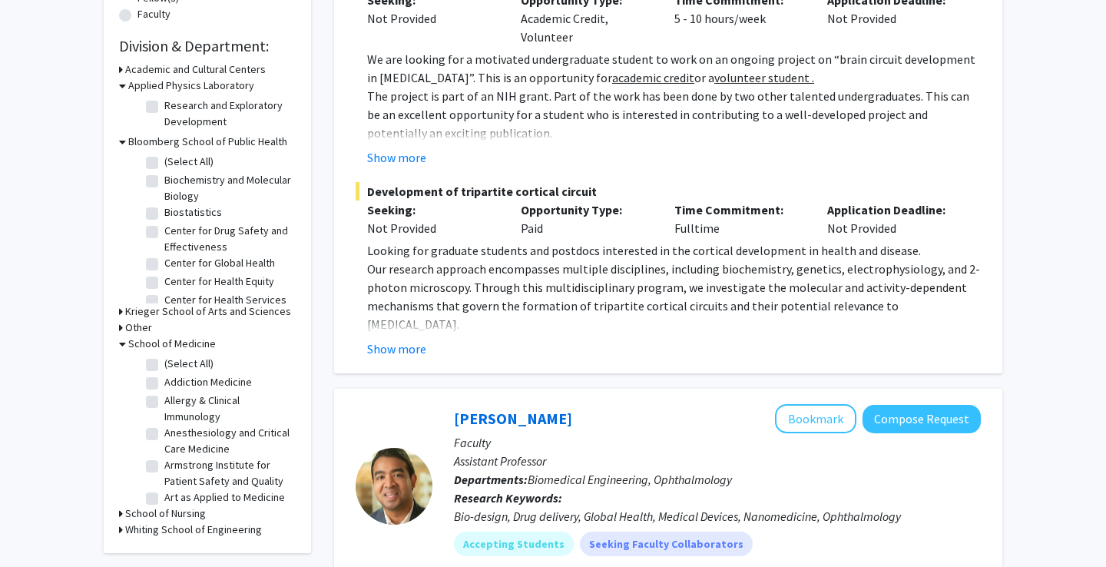
checkbox input "false"
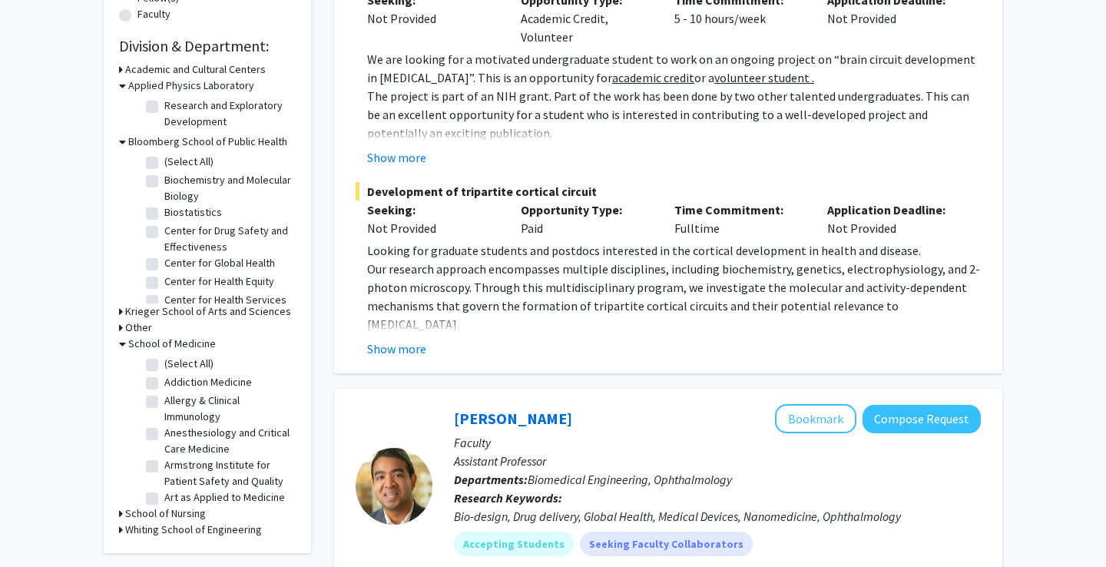
checkbox input "false"
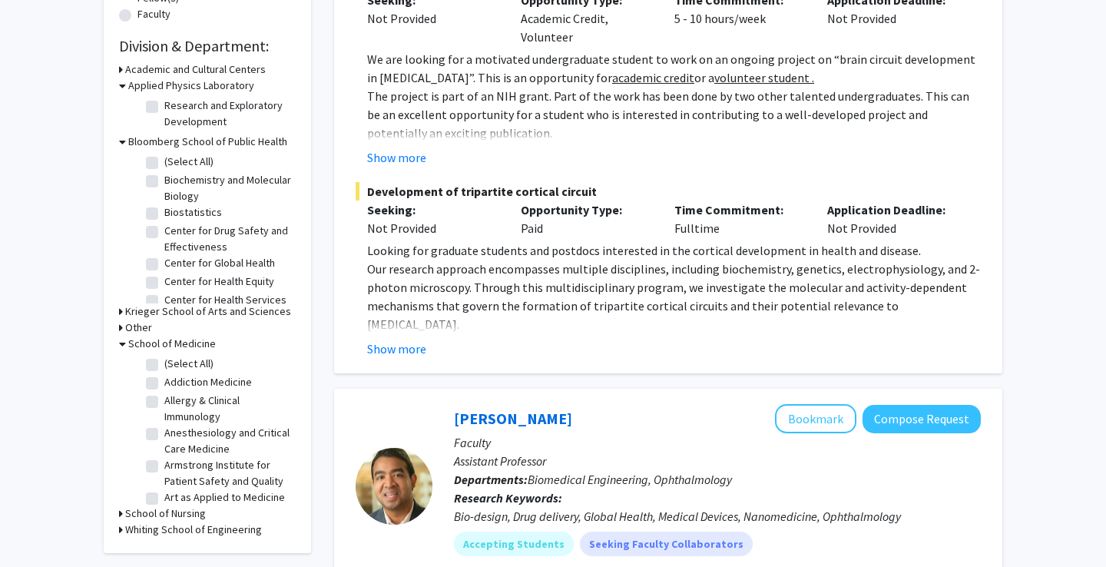
checkbox input "false"
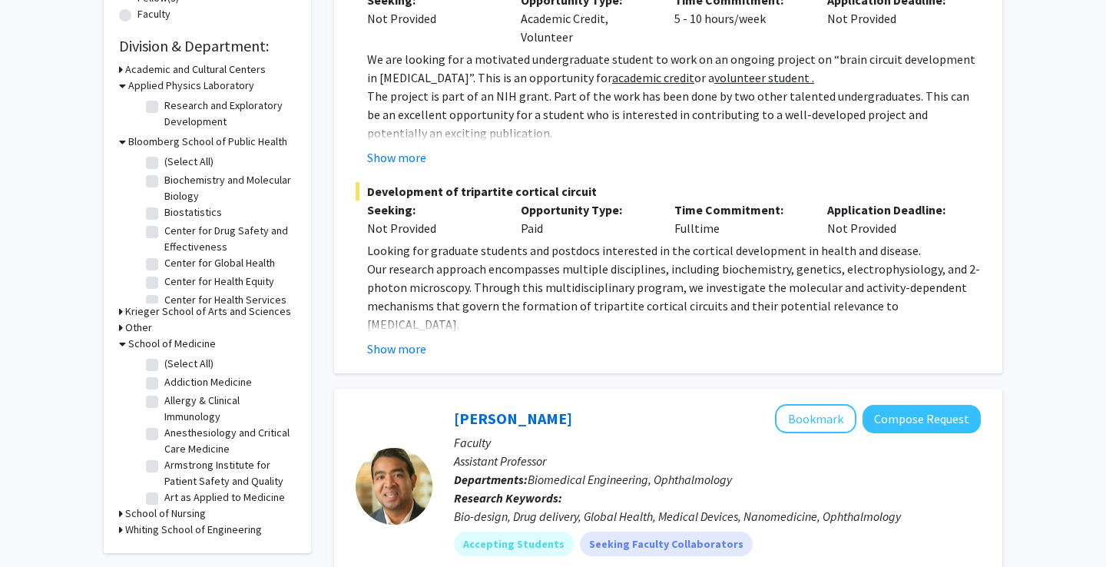
checkbox input "false"
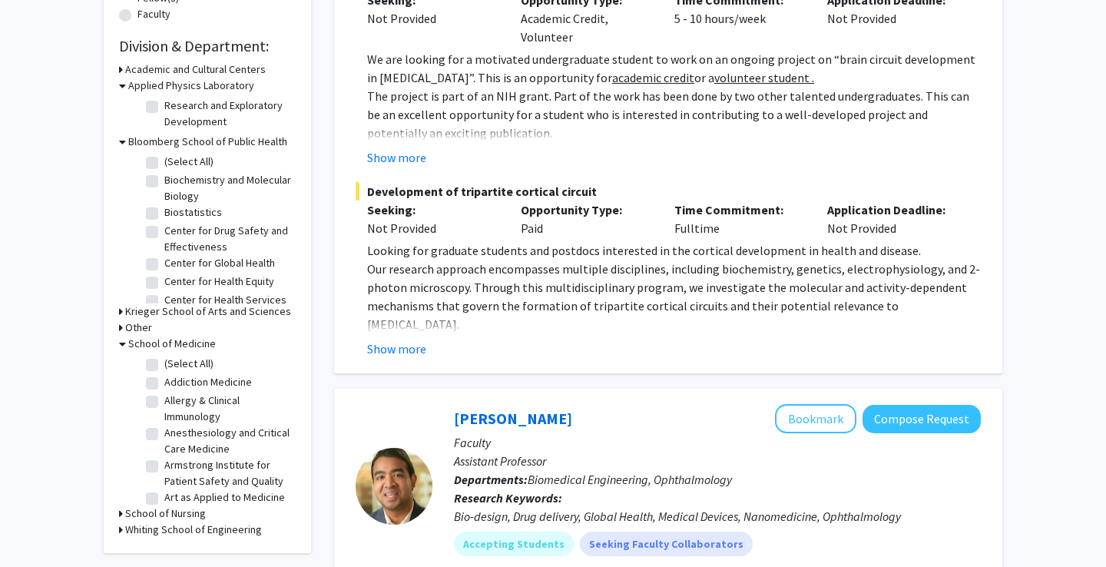
checkbox input "false"
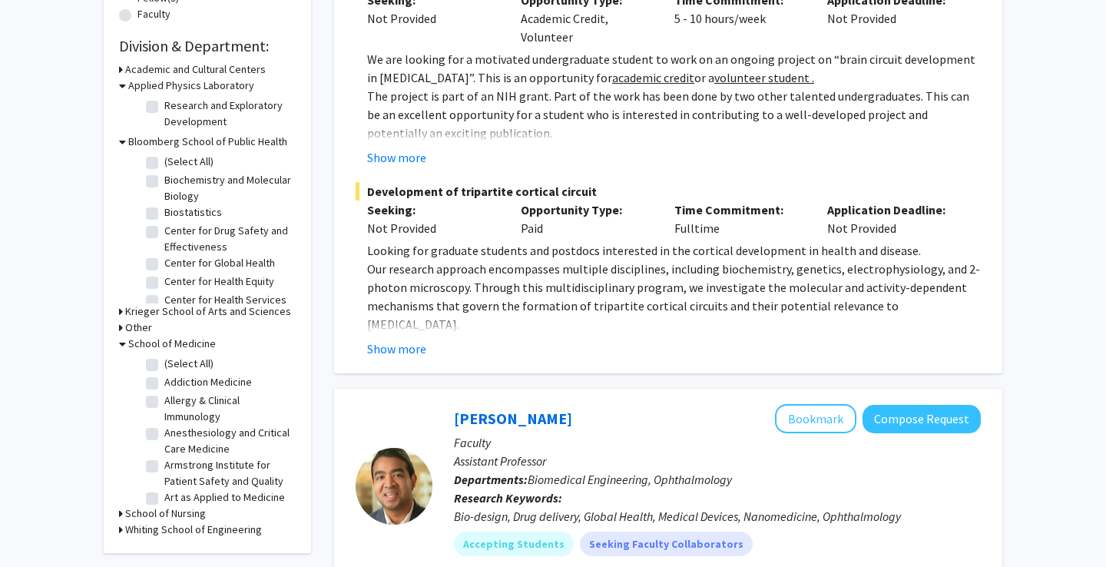
checkbox input "false"
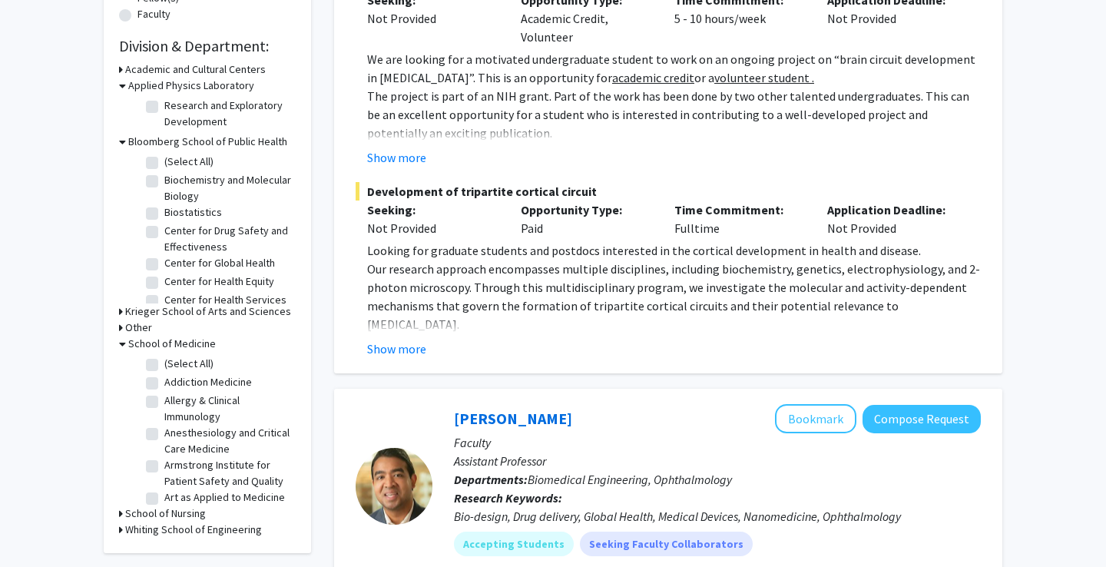
checkbox input "false"
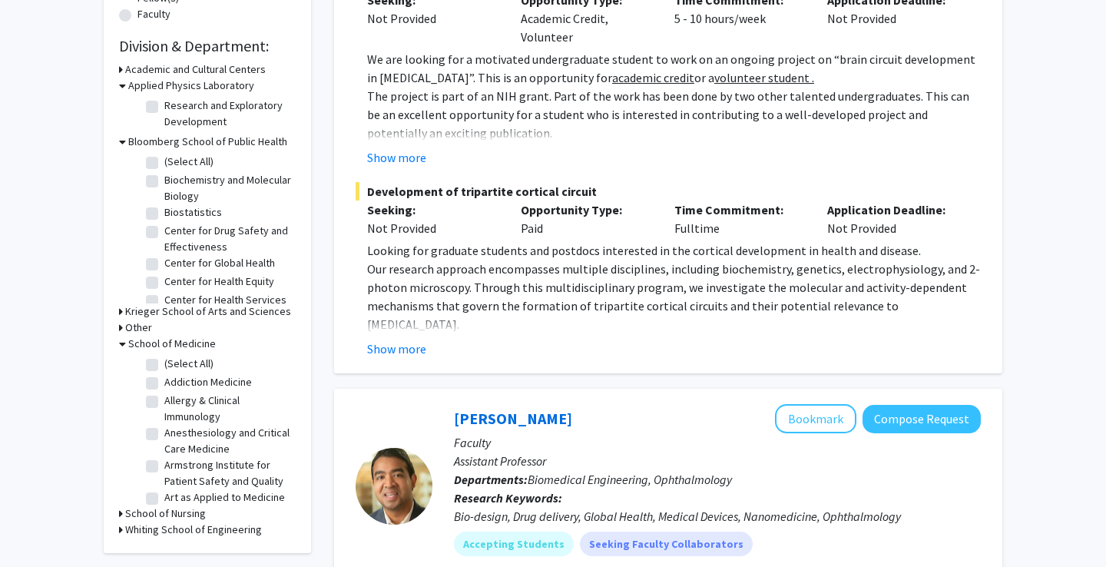
checkbox input "false"
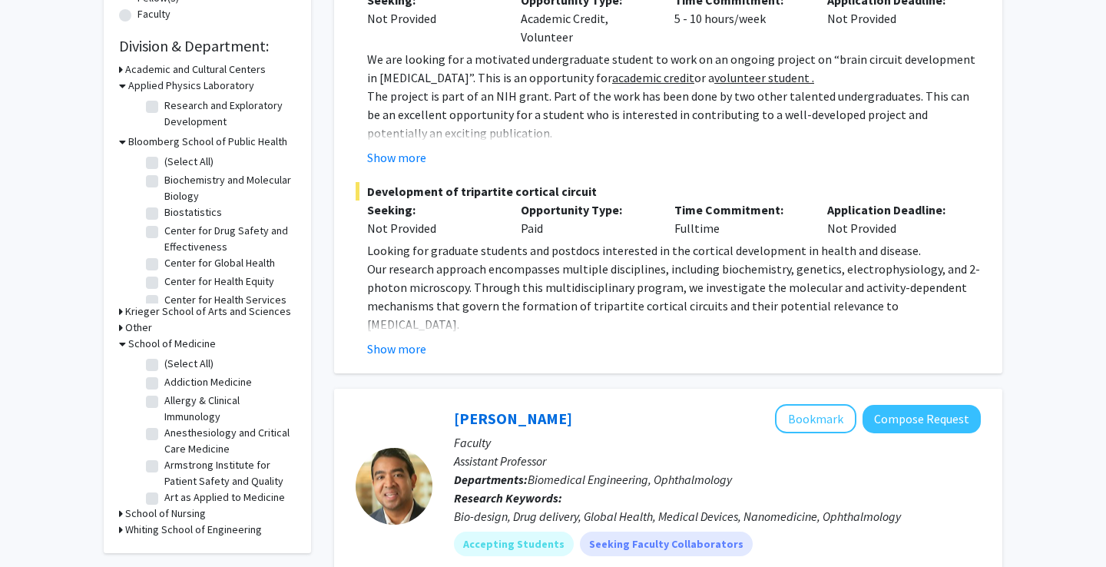
checkbox input "false"
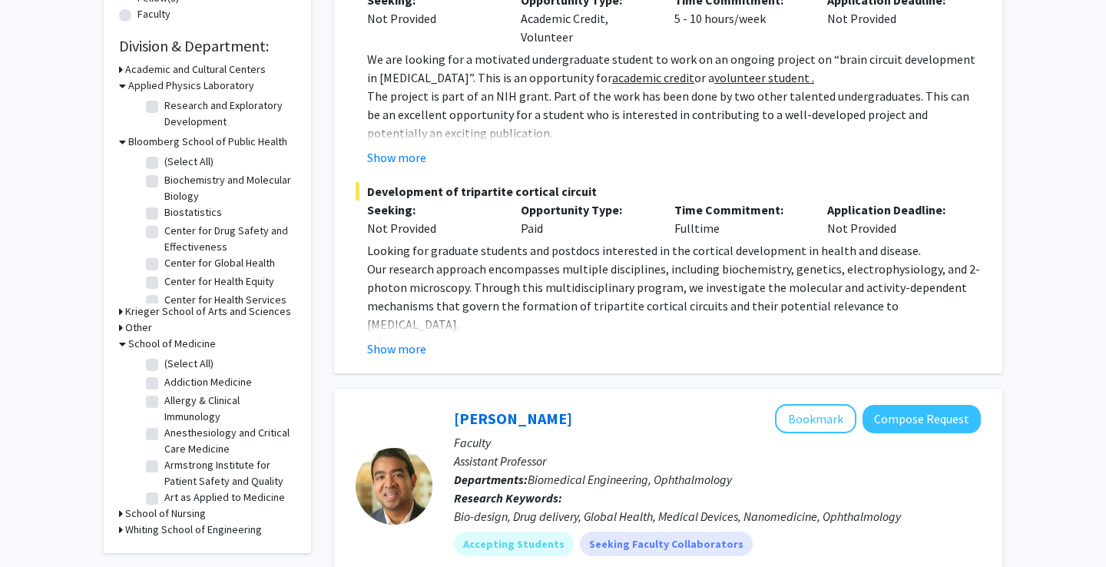
checkbox input "false"
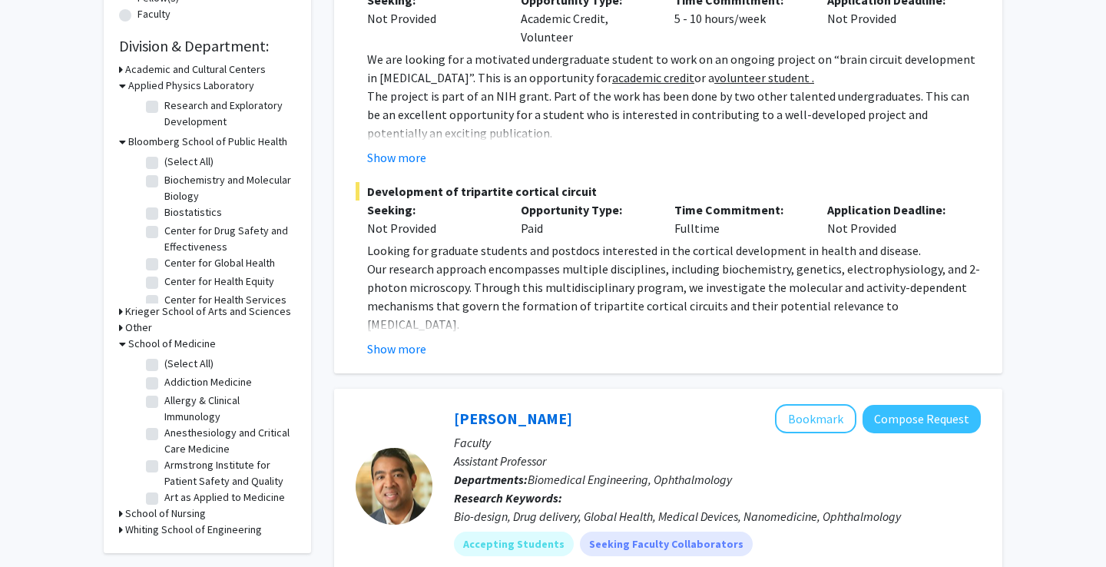
checkbox input "false"
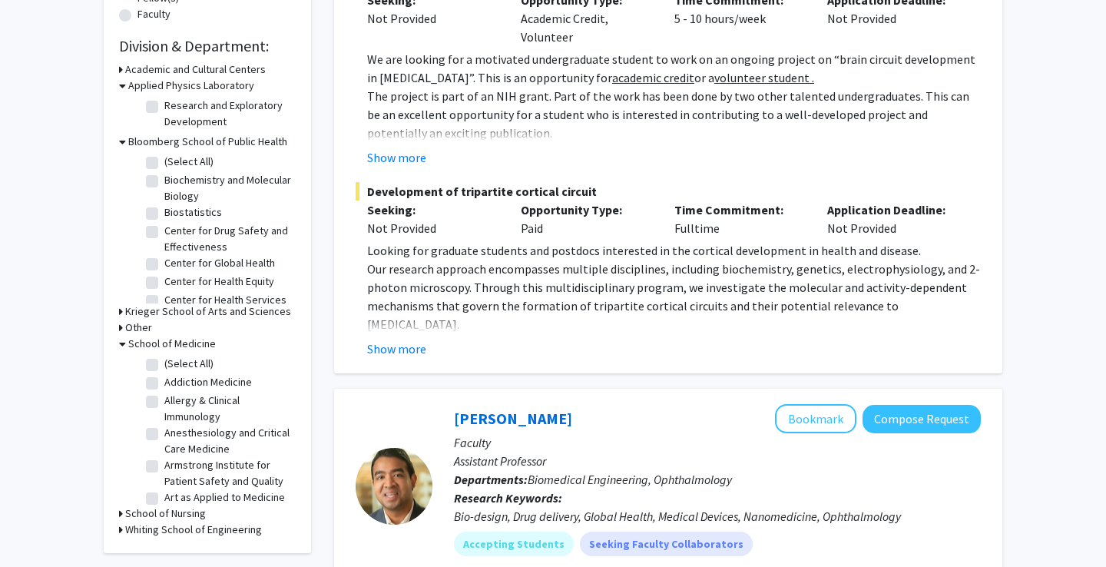
checkbox input "false"
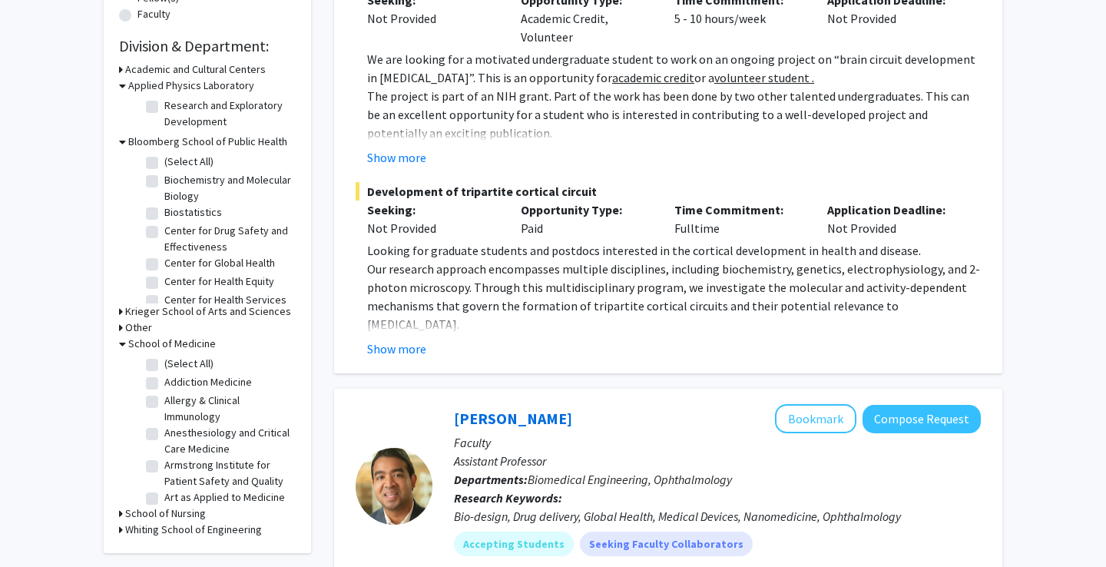
checkbox input "false"
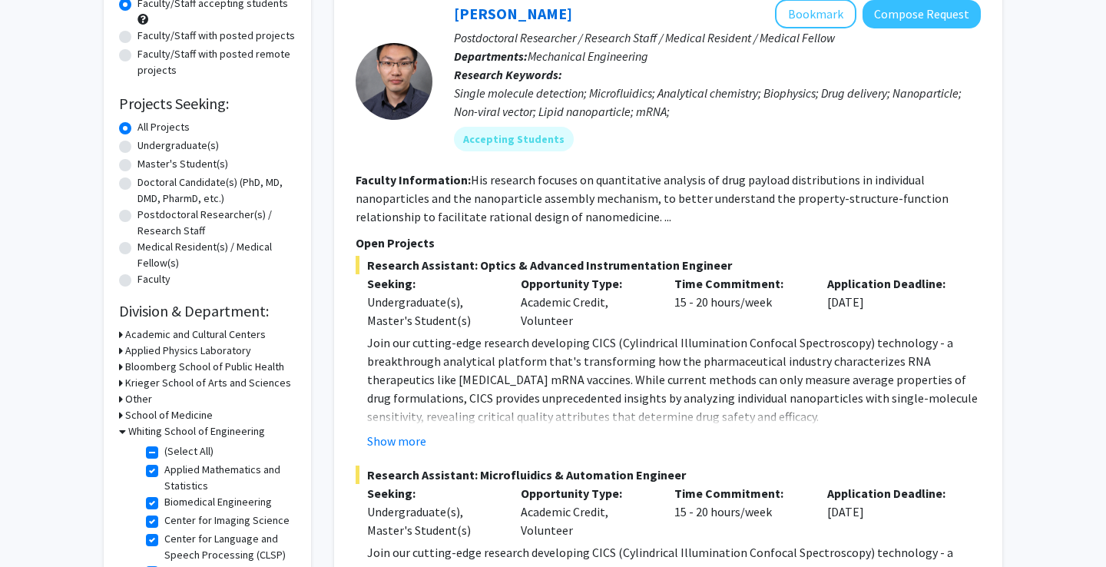
scroll to position [243, 0]
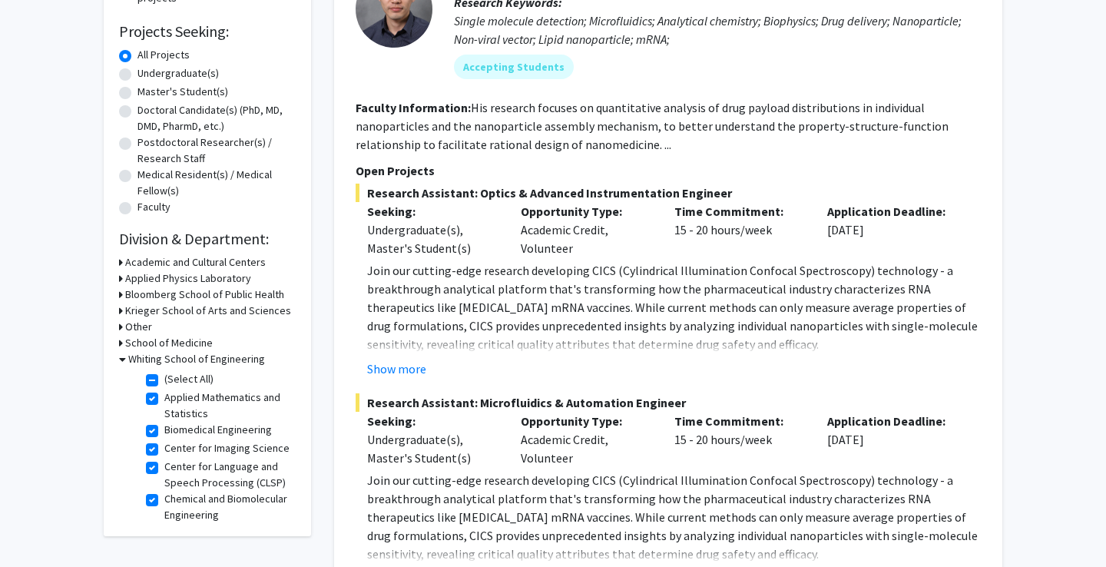
click at [164, 380] on label "(Select All)" at bounding box center [188, 379] width 49 height 16
click at [164, 380] on input "(Select All)" at bounding box center [169, 376] width 10 height 10
checkbox input "false"
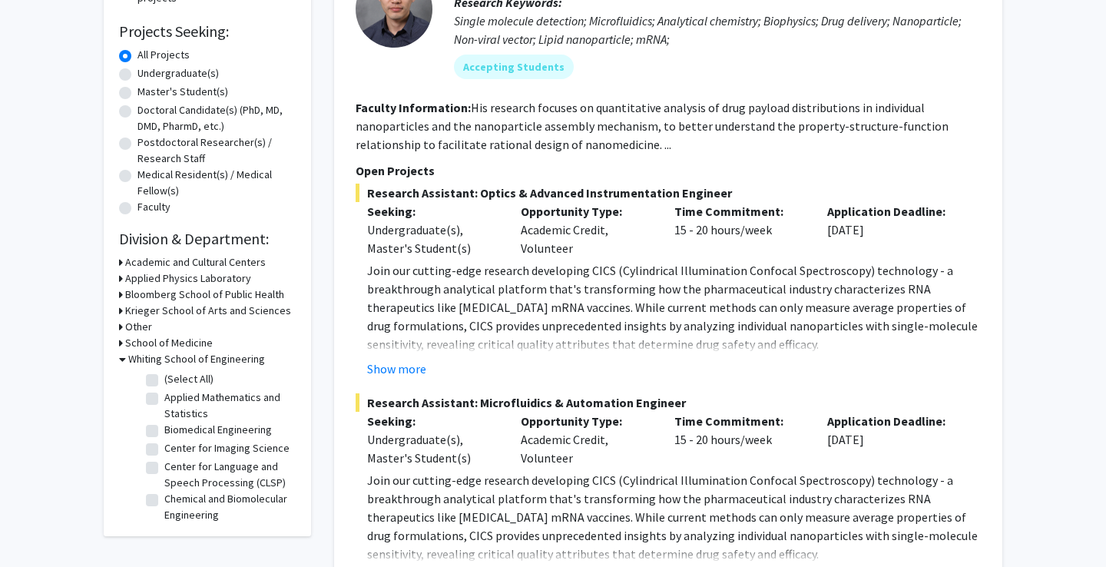
checkbox input "false"
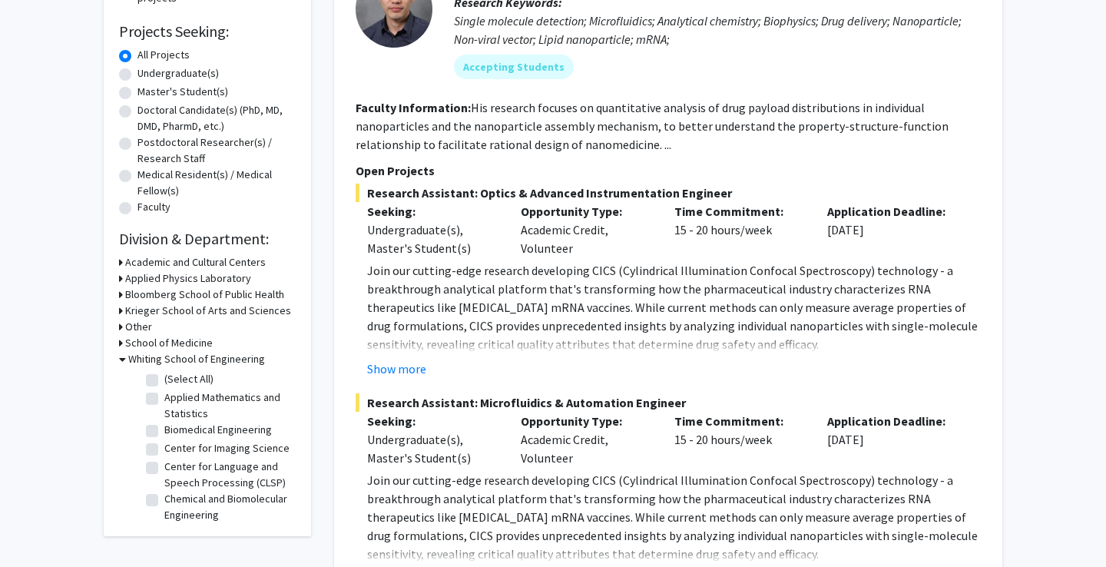
checkbox input "false"
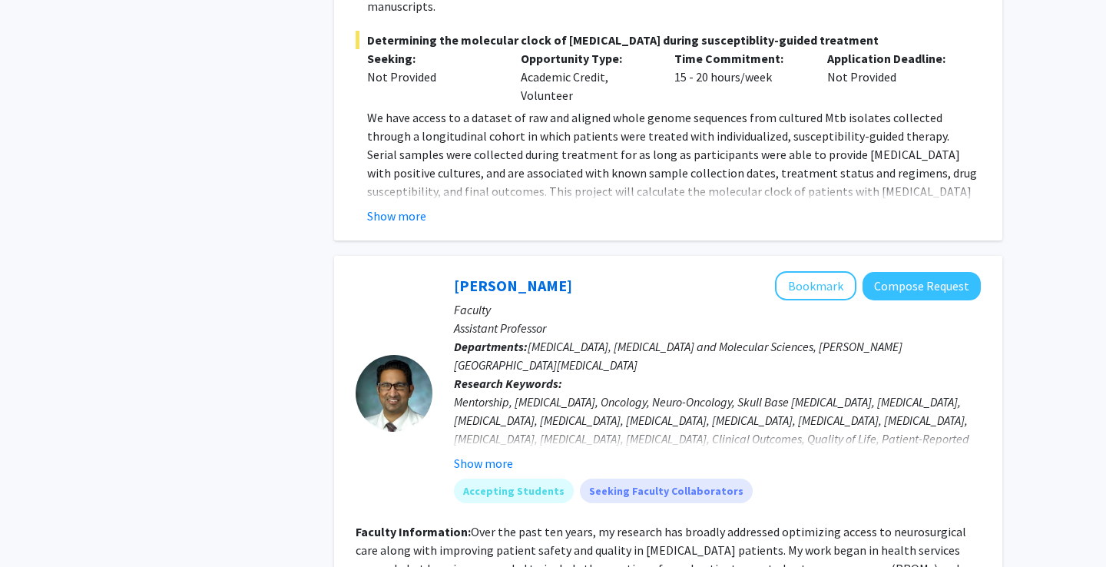
scroll to position [4799, 0]
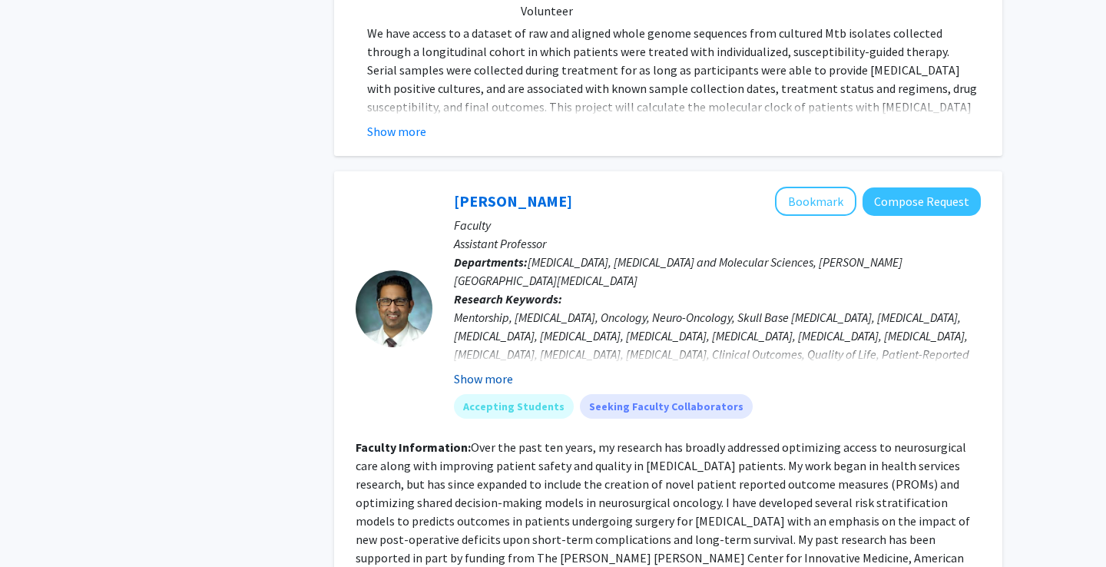
click at [500, 369] on button "Show more" at bounding box center [483, 378] width 59 height 18
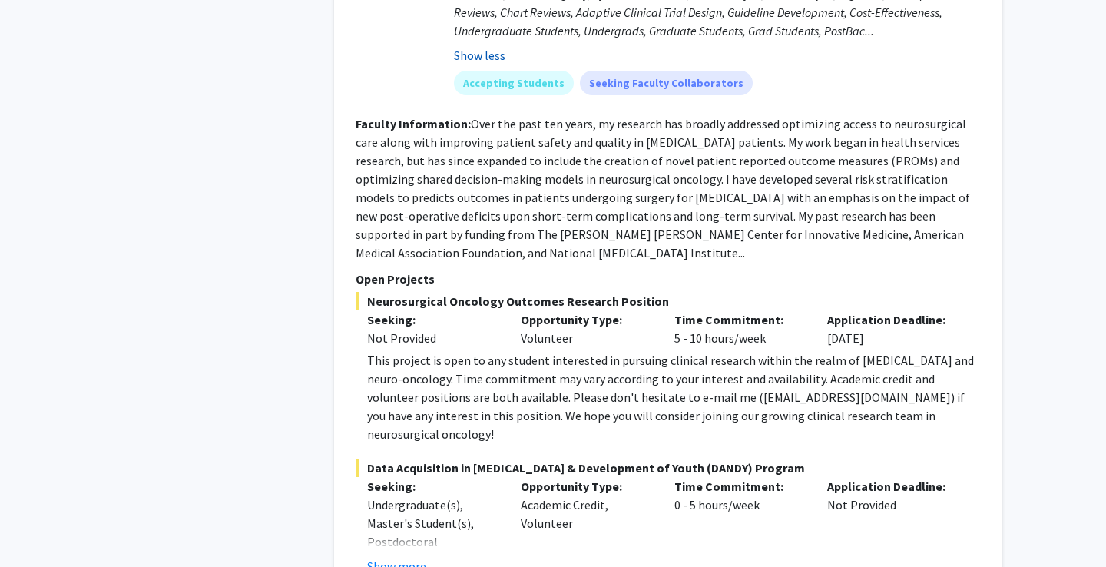
scroll to position [5276, 0]
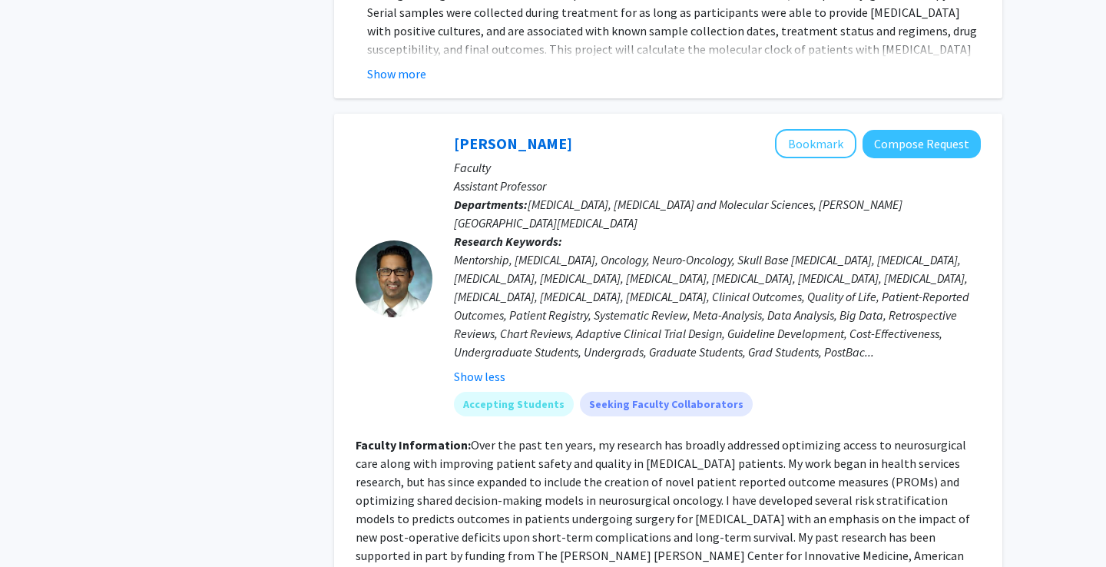
scroll to position [4617, 0]
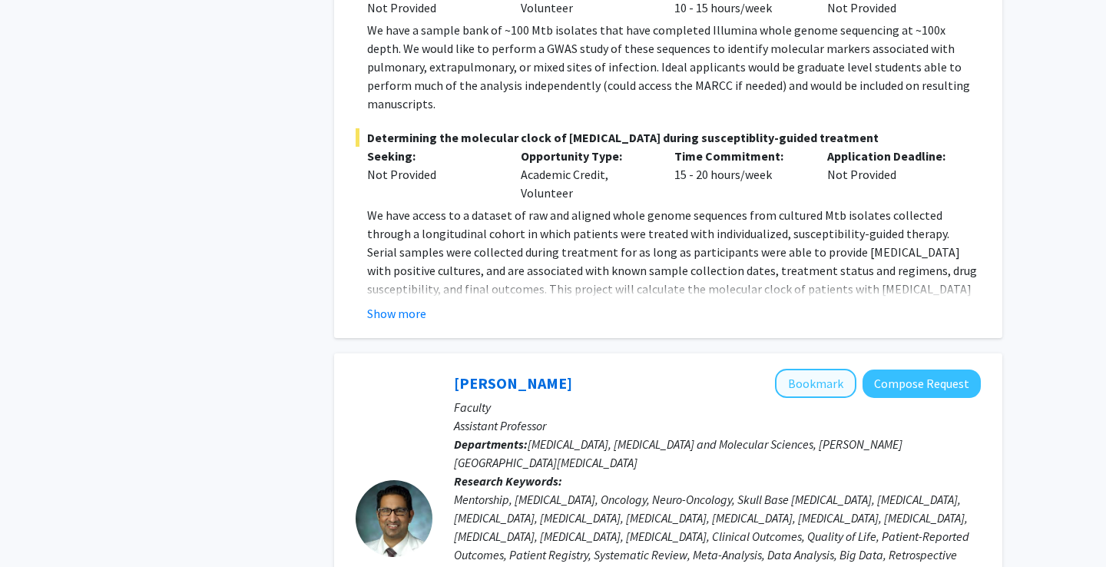
click at [831, 369] on button "Bookmark" at bounding box center [815, 383] width 81 height 29
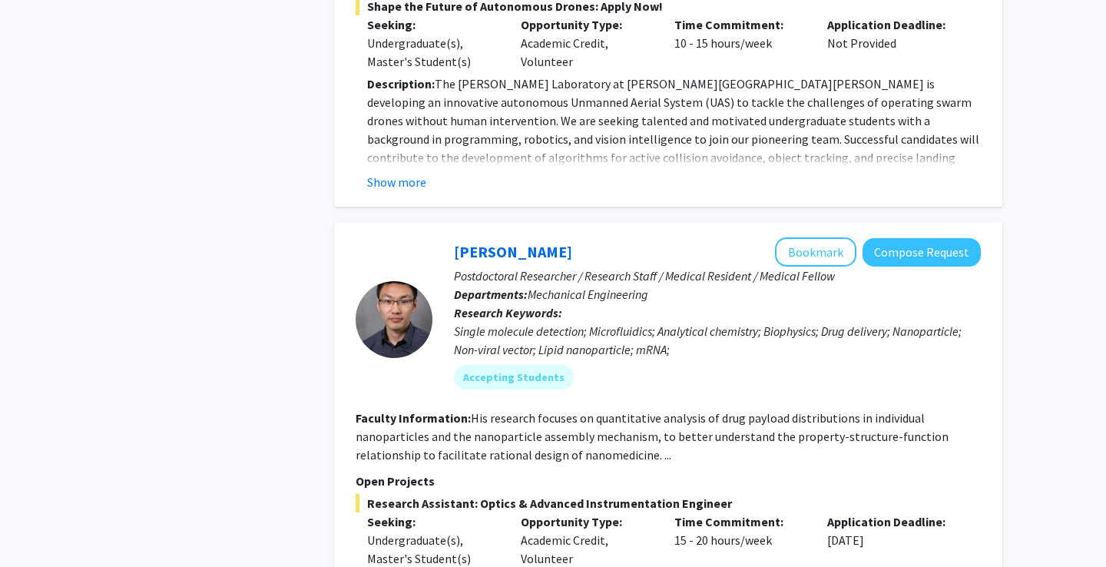
scroll to position [7248, 0]
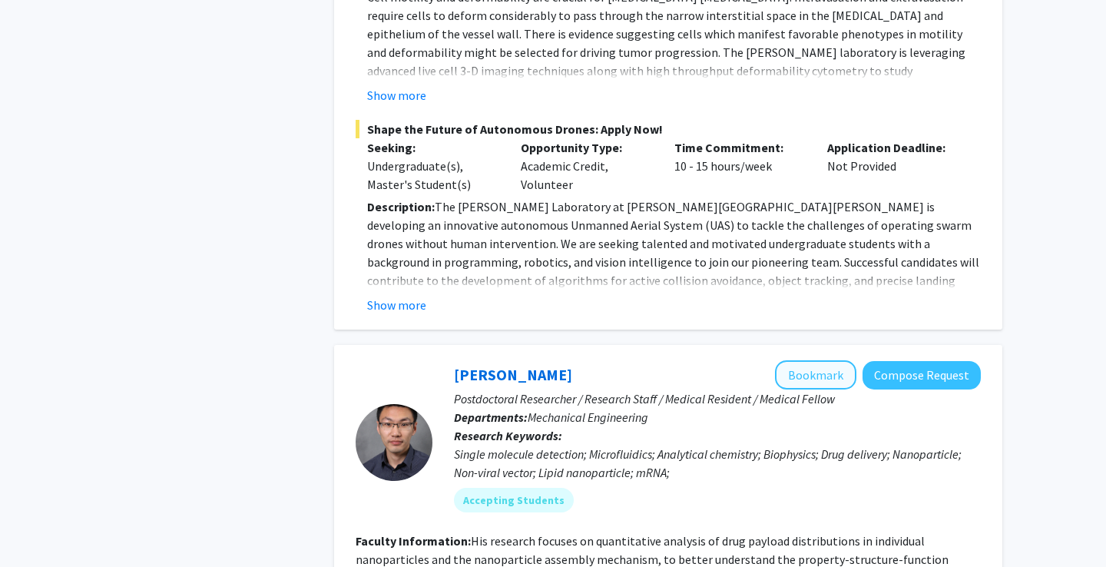
click at [822, 360] on button "Bookmark" at bounding box center [815, 374] width 81 height 29
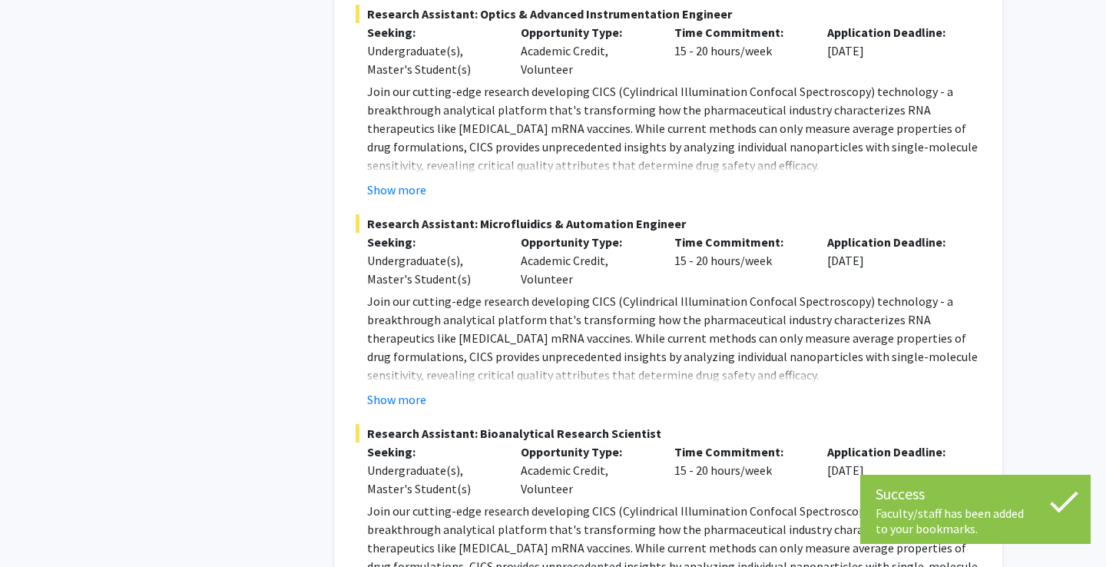
scroll to position [7859, 0]
